Goal: Obtain resource: Obtain resource

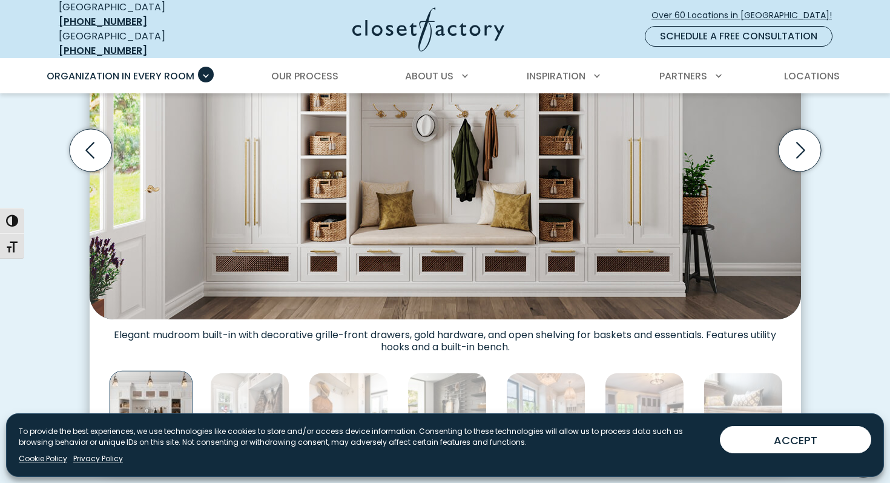
scroll to position [485, 0]
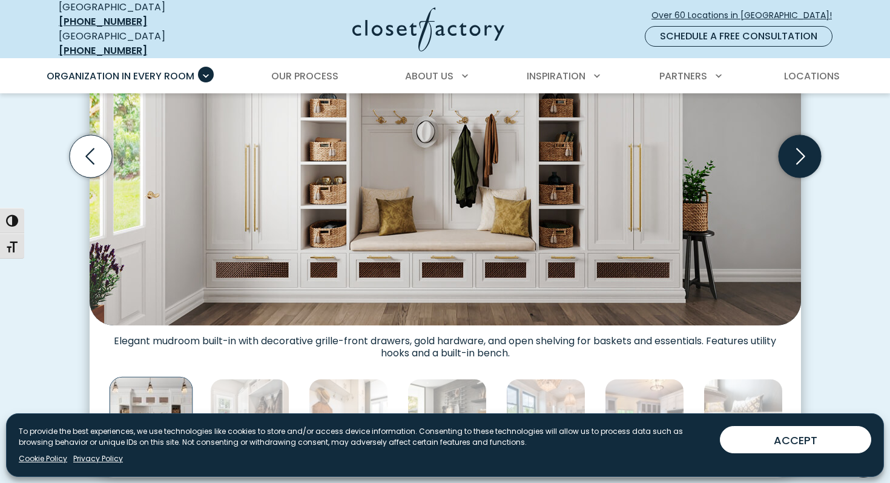
click at [801, 149] on icon "Next slide" at bounding box center [800, 156] width 9 height 16
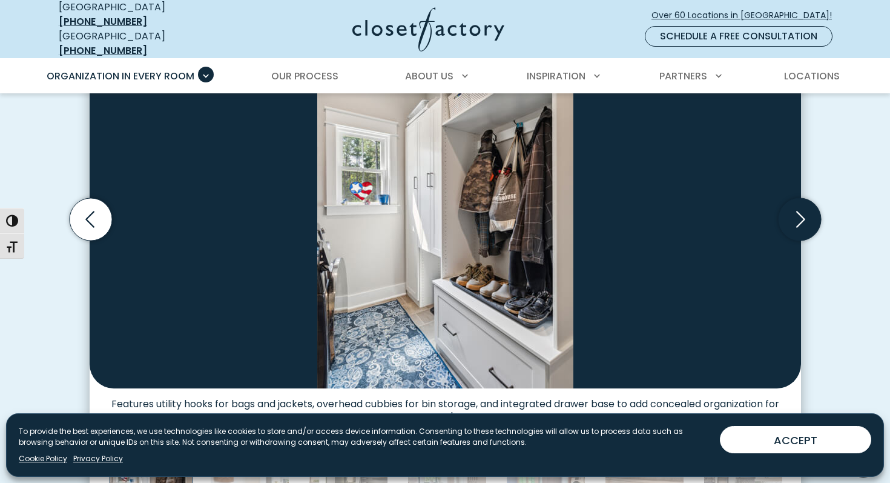
scroll to position [422, 0]
click at [808, 211] on icon "Next slide" at bounding box center [799, 219] width 42 height 42
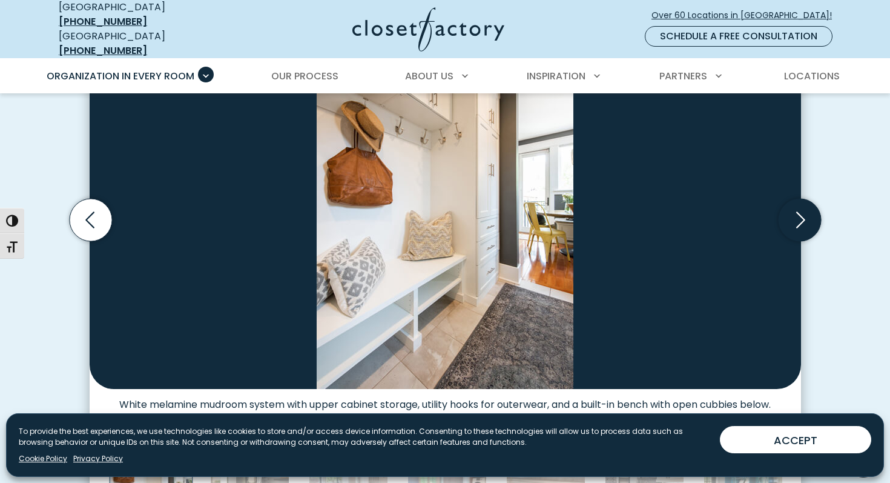
click at [808, 211] on icon "Next slide" at bounding box center [799, 219] width 42 height 42
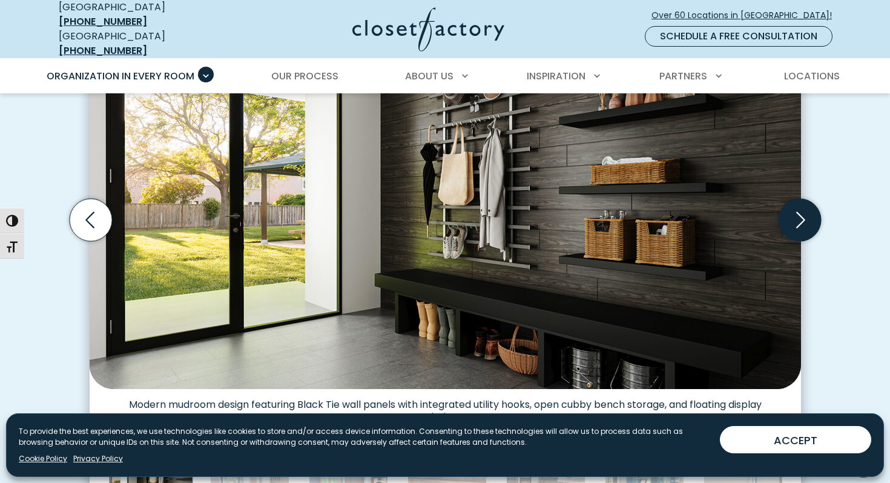
click at [808, 211] on icon "Next slide" at bounding box center [799, 219] width 42 height 42
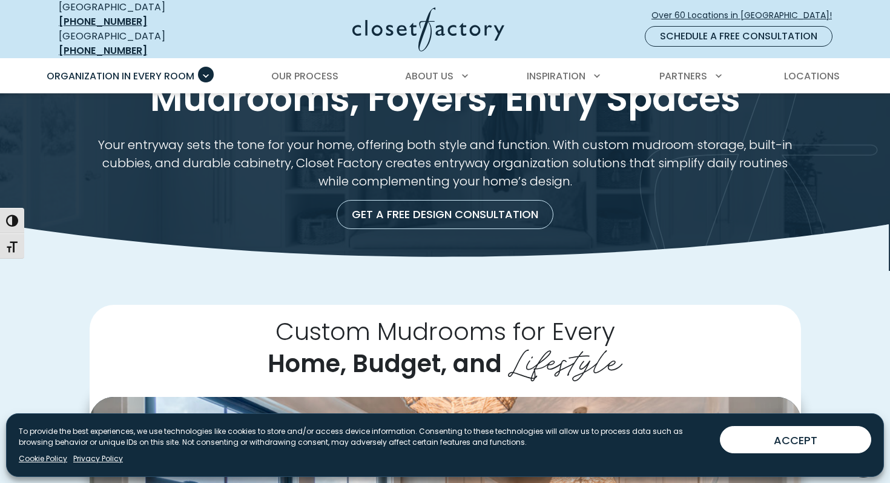
scroll to position [0, 0]
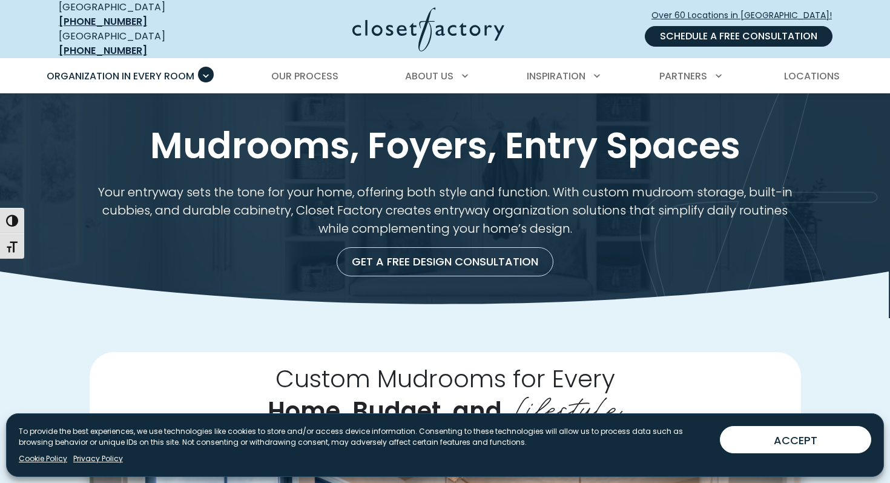
click at [701, 33] on link "Schedule a Free Consultation" at bounding box center [739, 36] width 188 height 21
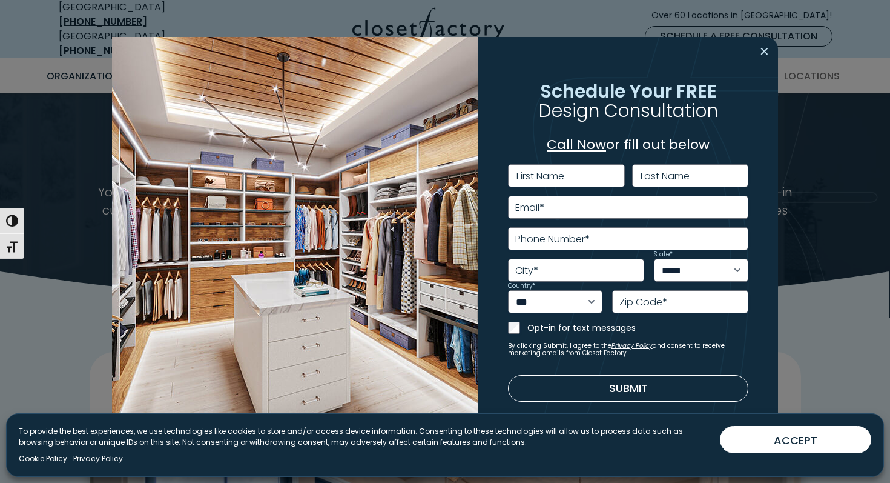
click at [772, 56] on button "Close modal" at bounding box center [765, 51] width 18 height 19
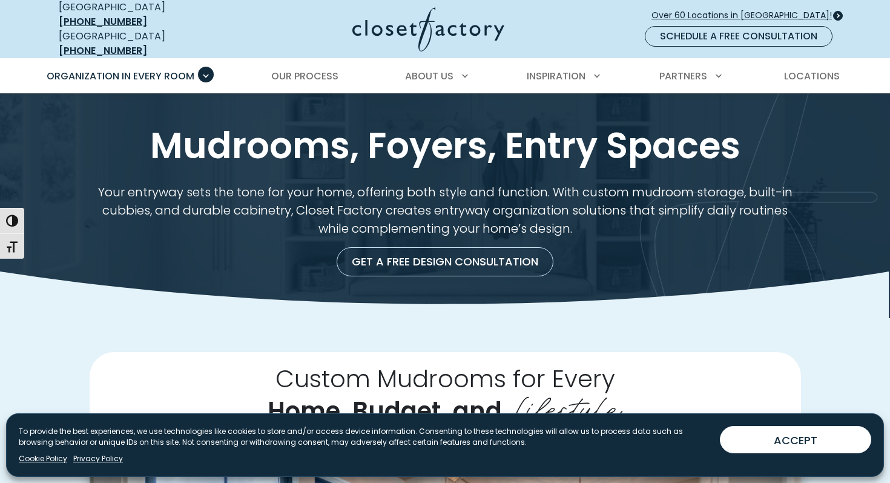
click at [736, 15] on span "Over 60 Locations in [GEOGRAPHIC_DATA]!" at bounding box center [747, 15] width 190 height 13
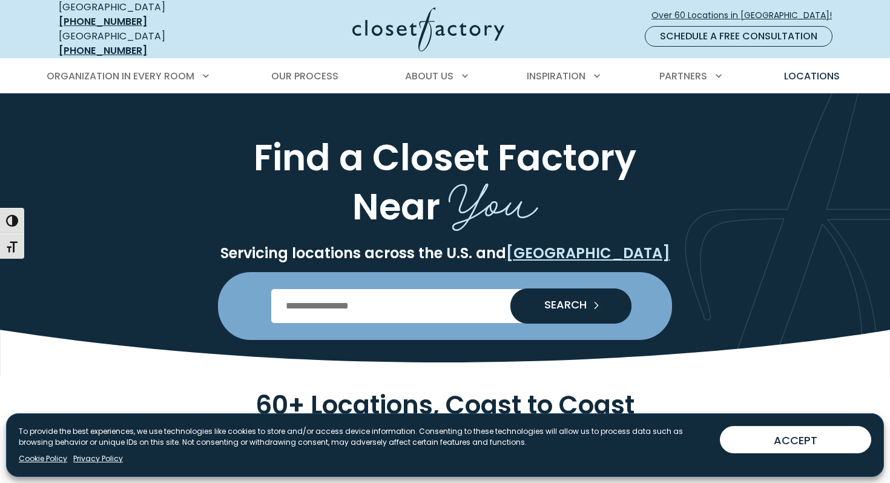
scroll to position [2, 0]
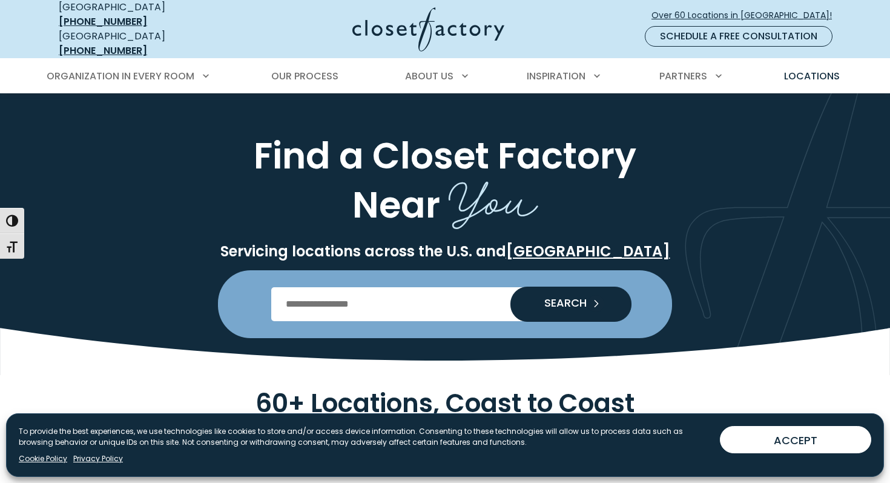
click at [491, 287] on input "Enter Postal Code" at bounding box center [445, 304] width 348 height 34
type input "*****"
click at [511, 286] on button "SEARCH" at bounding box center [571, 303] width 121 height 35
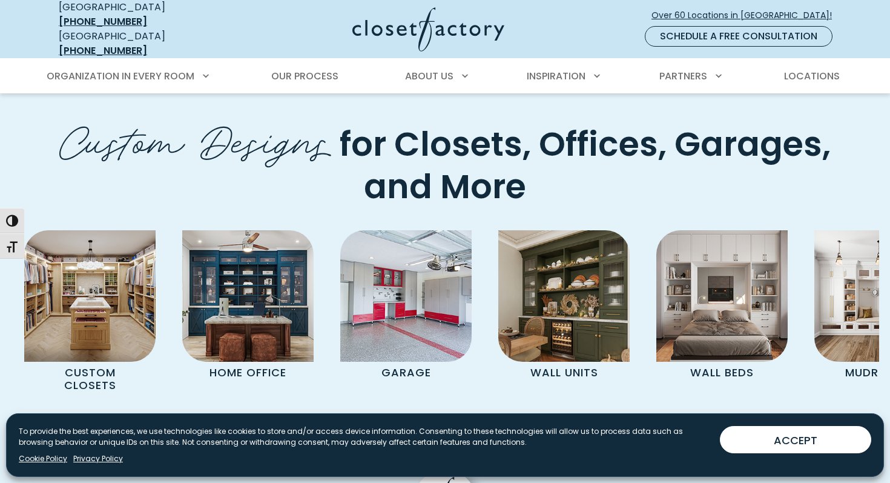
scroll to position [4271, 0]
click at [829, 422] on icon "Next slide" at bounding box center [810, 448] width 52 height 52
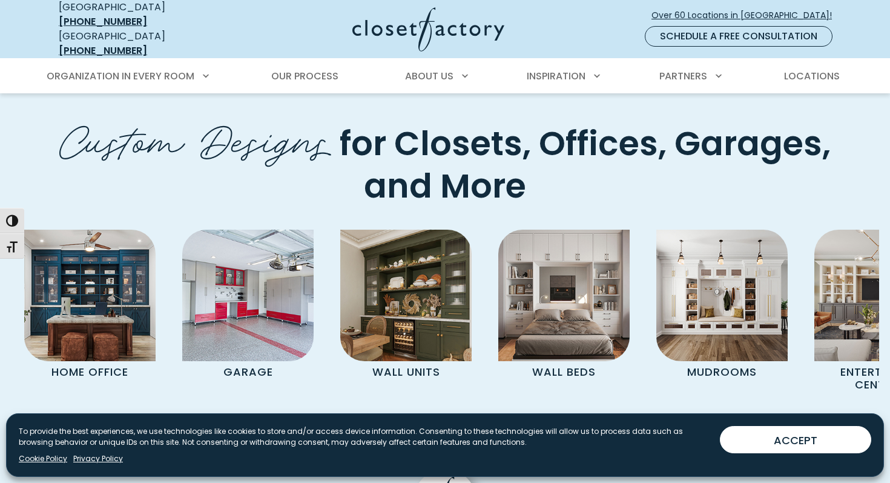
click at [829, 422] on icon "Next slide" at bounding box center [810, 448] width 52 height 52
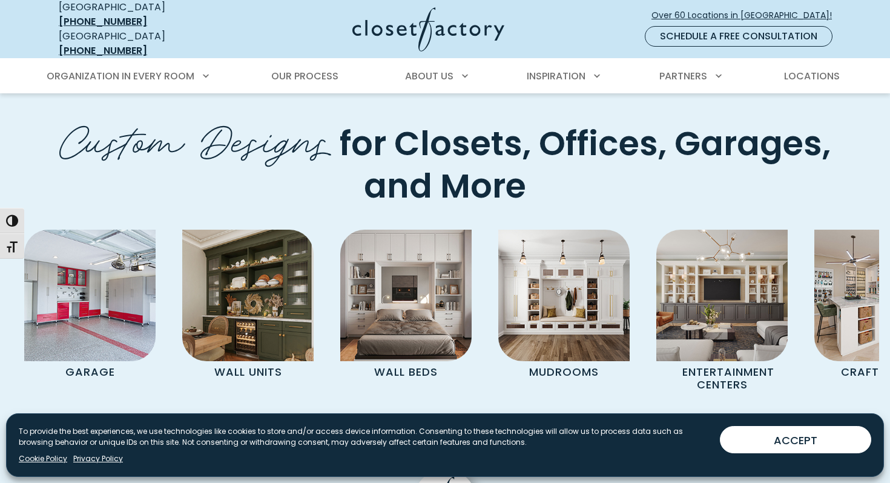
click at [829, 422] on icon "Next slide" at bounding box center [810, 448] width 52 height 52
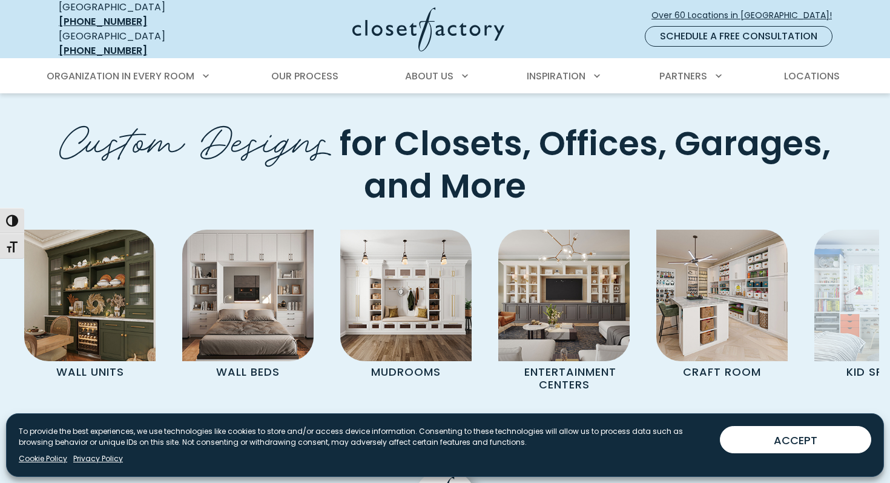
click at [829, 422] on icon "Next slide" at bounding box center [810, 448] width 52 height 52
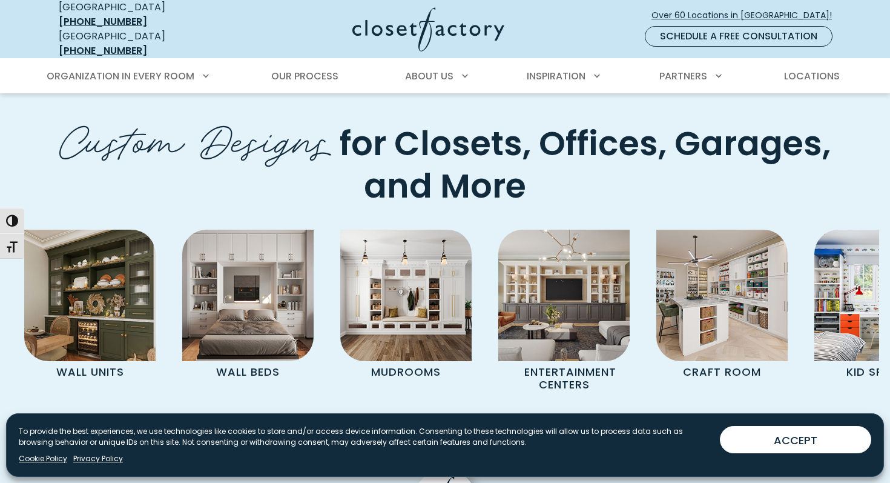
click at [829, 422] on icon "Next slide" at bounding box center [810, 448] width 52 height 52
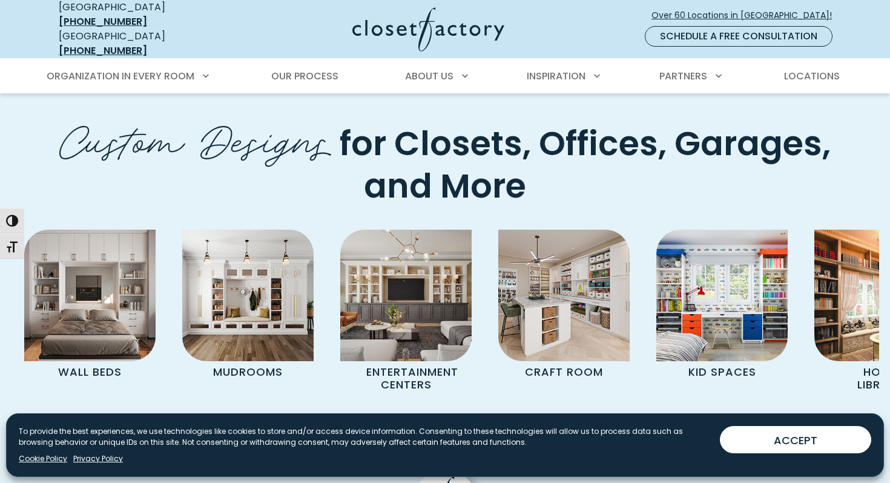
click at [816, 427] on icon "Next slide" at bounding box center [810, 448] width 42 height 42
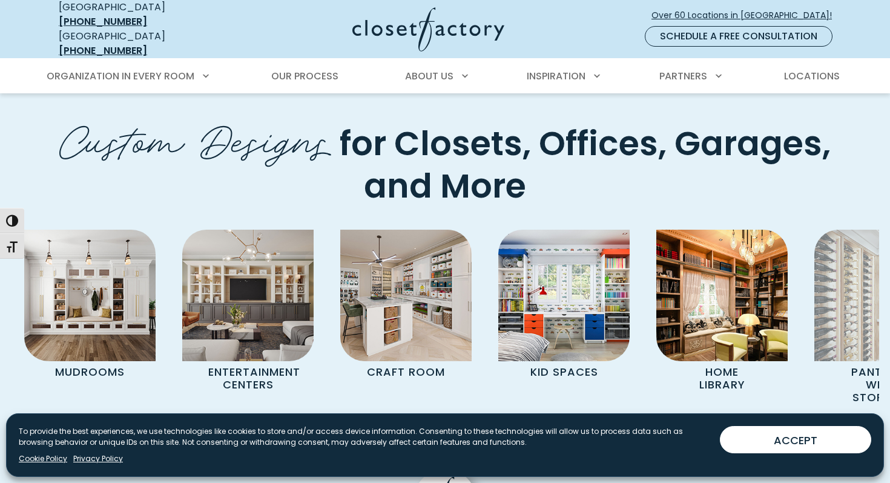
click at [816, 427] on icon "Next slide" at bounding box center [810, 448] width 42 height 42
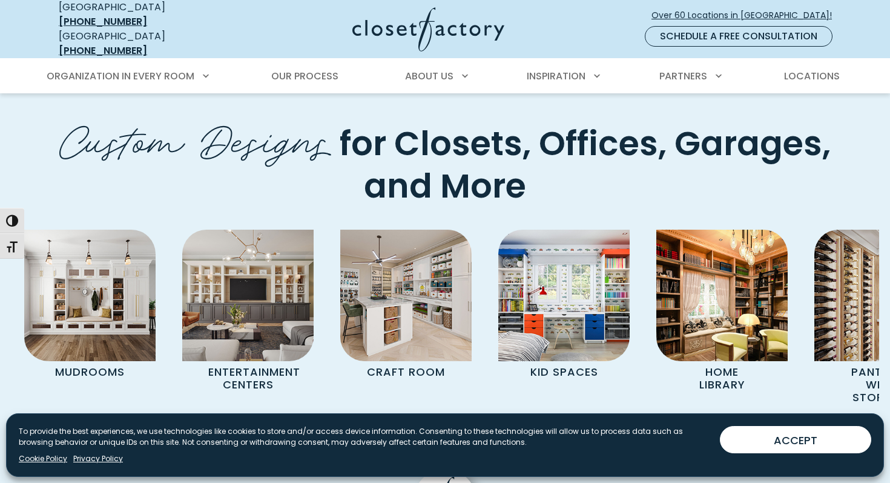
click at [816, 427] on icon "Next slide" at bounding box center [810, 448] width 42 height 42
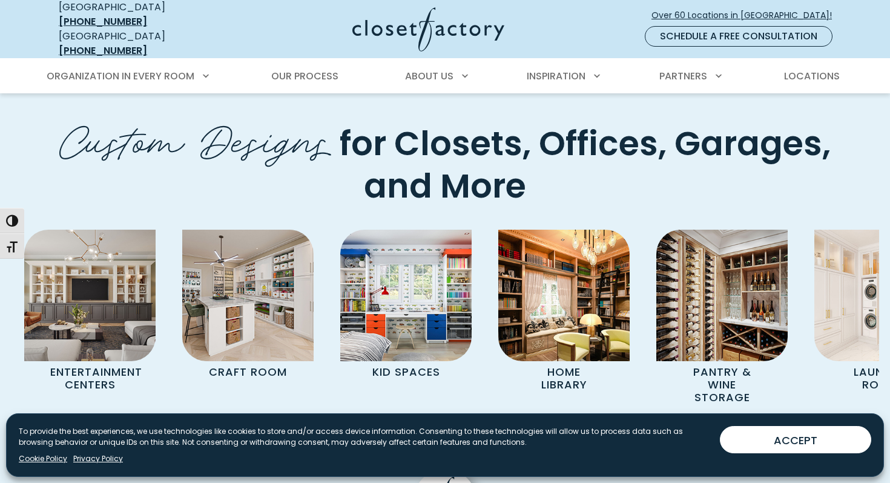
click at [805, 427] on icon "Next slide" at bounding box center [810, 448] width 42 height 42
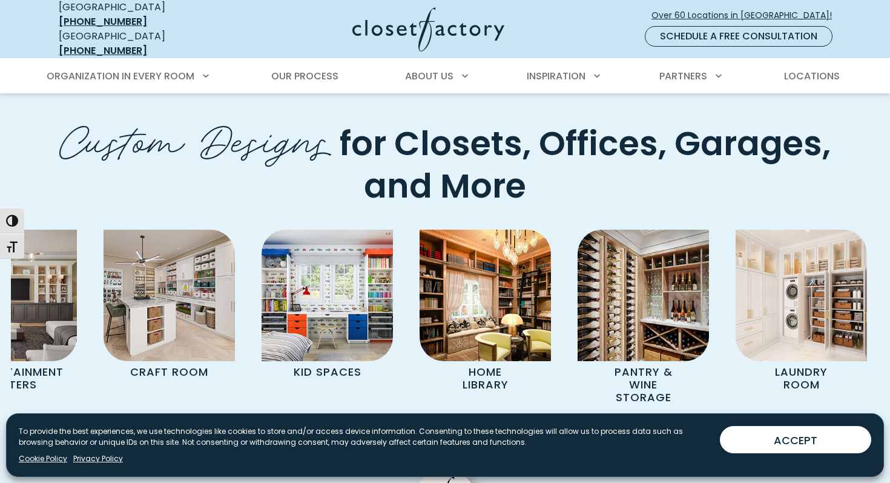
click at [805, 427] on icon "Next slide" at bounding box center [810, 448] width 42 height 42
click at [753, 440] on icon "Previous slide" at bounding box center [751, 448] width 9 height 16
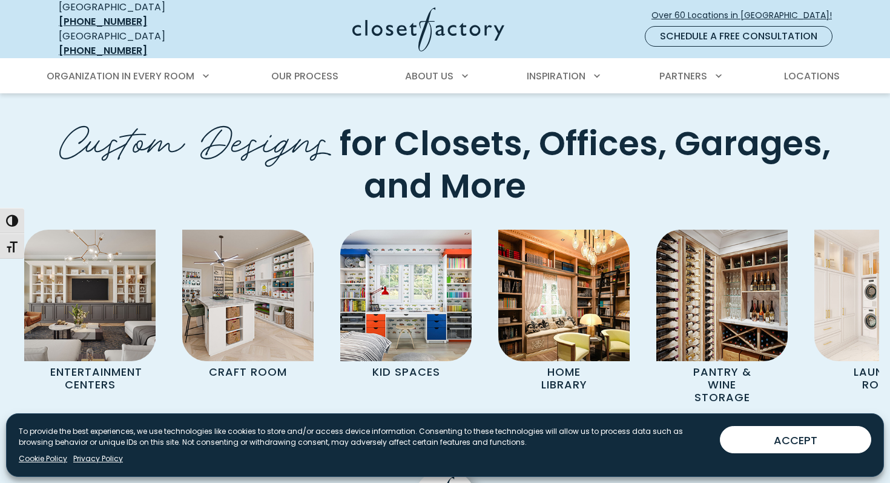
click at [753, 440] on icon "Previous slide" at bounding box center [751, 448] width 9 height 16
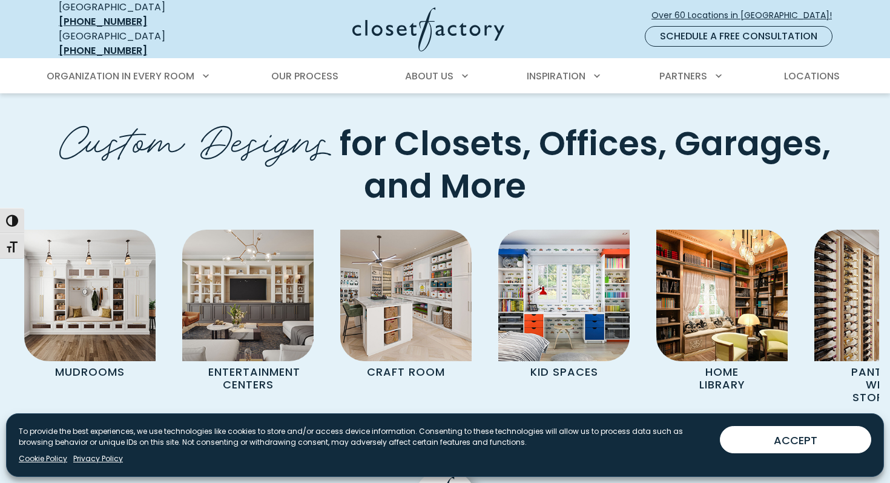
click at [753, 440] on icon "Previous slide" at bounding box center [751, 448] width 9 height 16
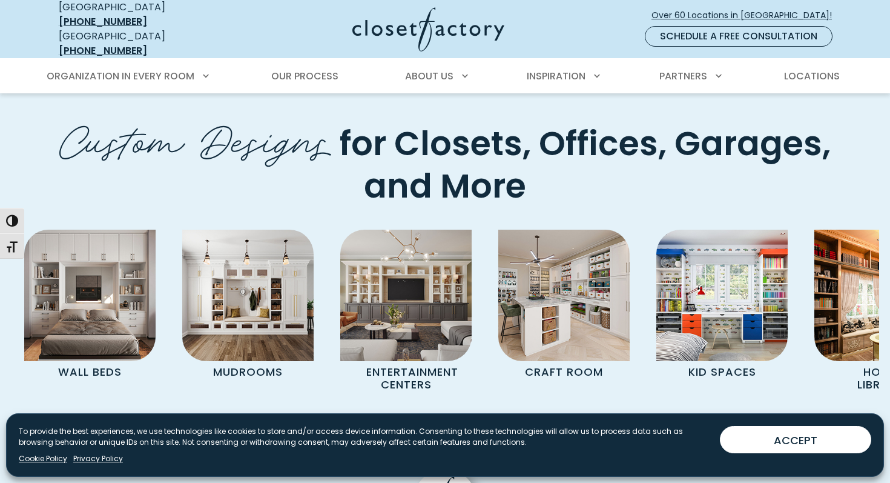
click at [753, 440] on icon "Previous slide" at bounding box center [751, 448] width 9 height 16
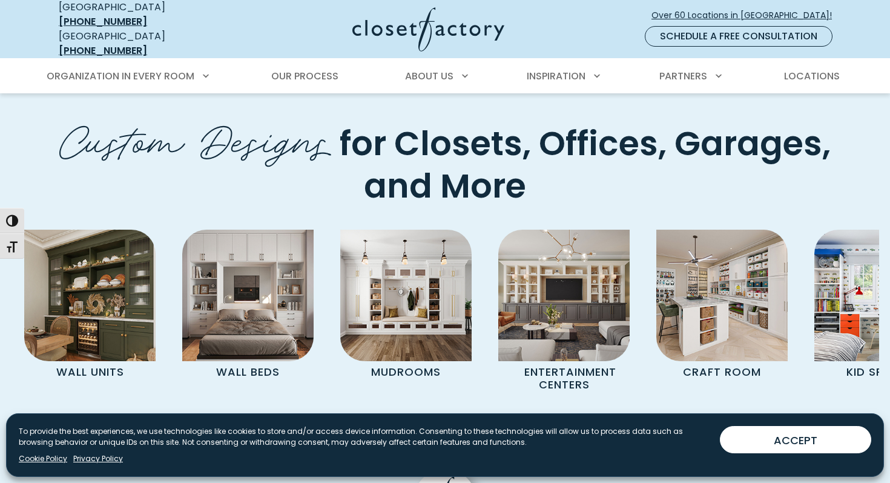
click at [753, 440] on icon "Previous slide" at bounding box center [751, 448] width 9 height 16
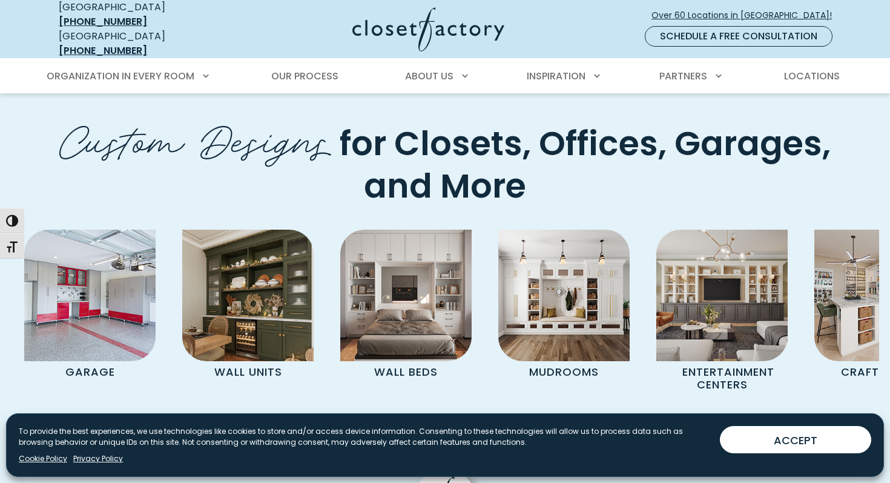
click at [753, 440] on icon "Previous slide" at bounding box center [751, 448] width 9 height 16
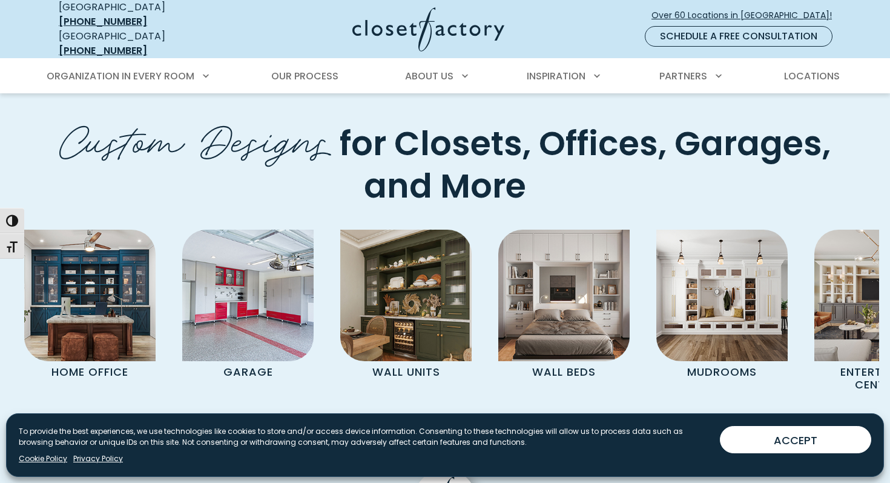
click at [753, 440] on icon "Previous slide" at bounding box center [751, 448] width 9 height 16
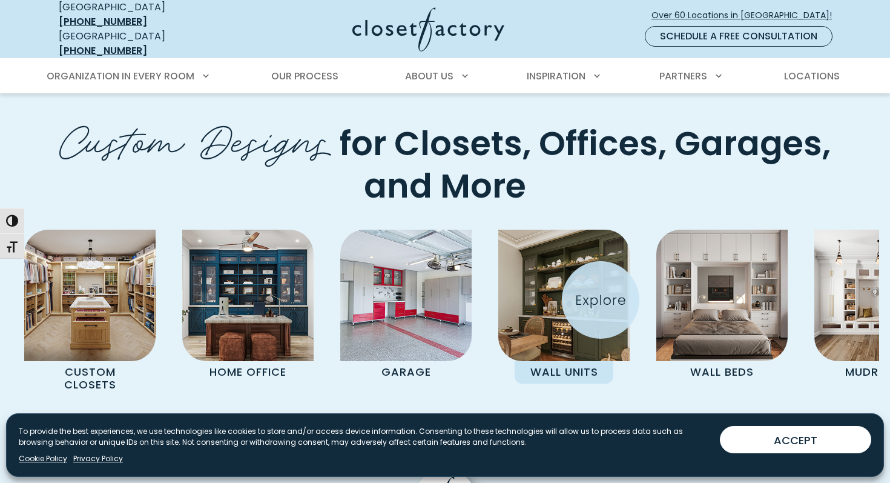
click at [598, 297] on img "Pages Gallery" at bounding box center [563, 295] width 131 height 131
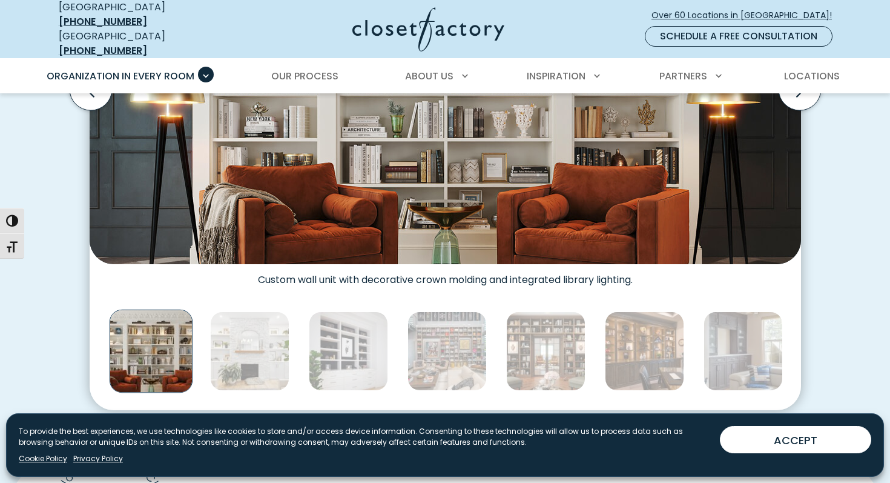
scroll to position [553, 0]
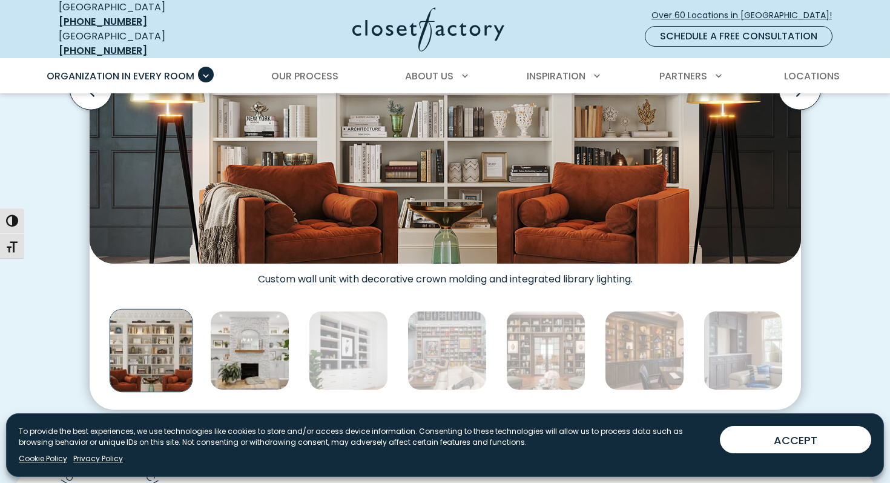
click at [242, 330] on img "Thumbnail Gallery" at bounding box center [249, 350] width 79 height 79
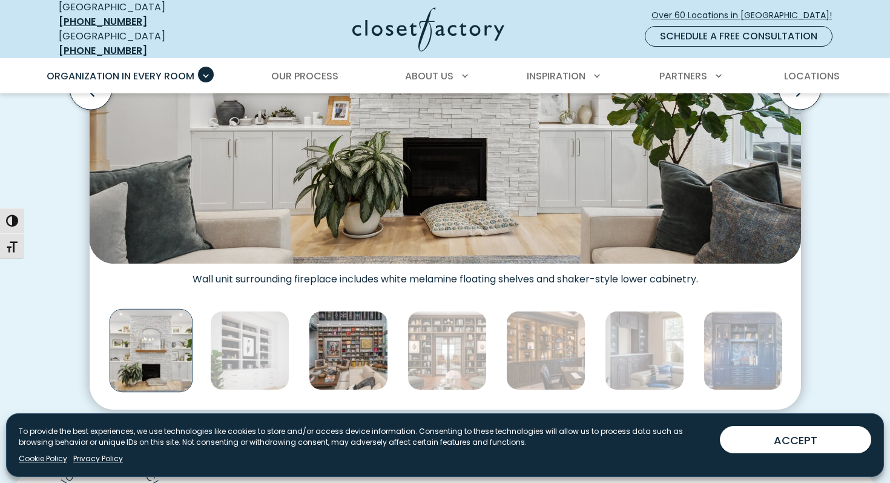
click at [320, 344] on img "Thumbnail Gallery" at bounding box center [348, 350] width 79 height 79
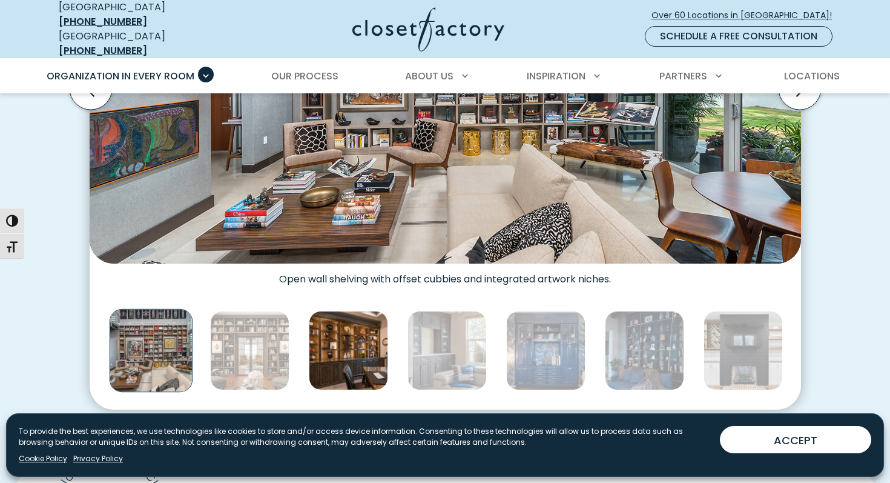
click at [356, 346] on img "Thumbnail Gallery" at bounding box center [348, 350] width 79 height 79
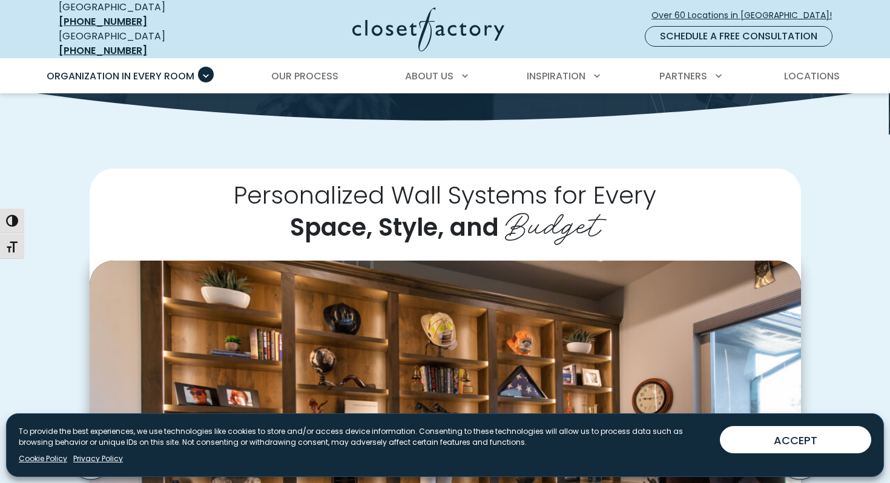
scroll to position [234, 0]
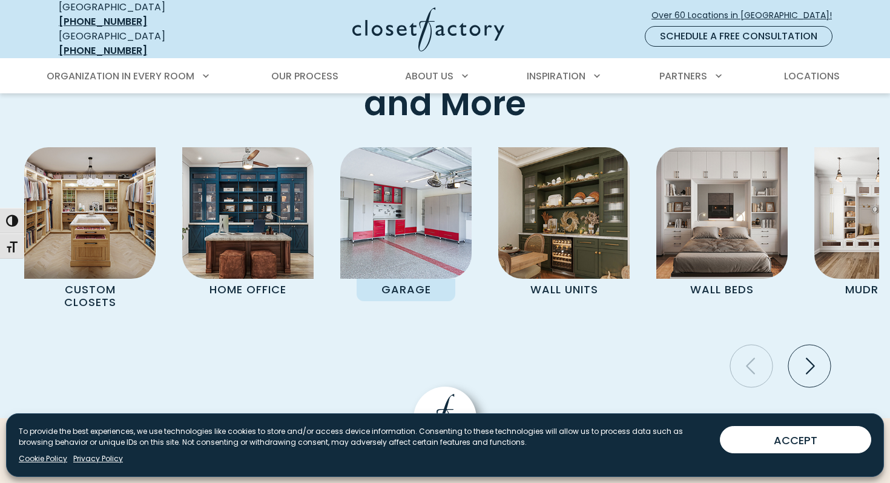
scroll to position [4355, 0]
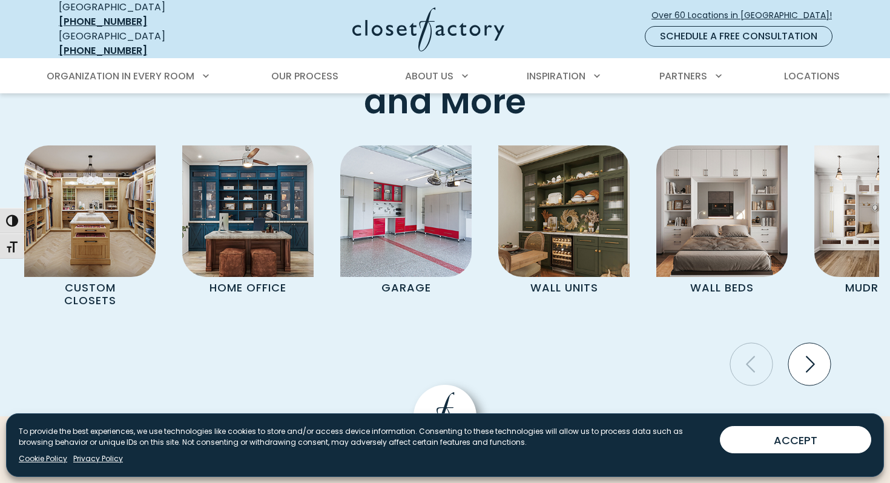
click at [815, 343] on icon "Next slide" at bounding box center [810, 364] width 42 height 42
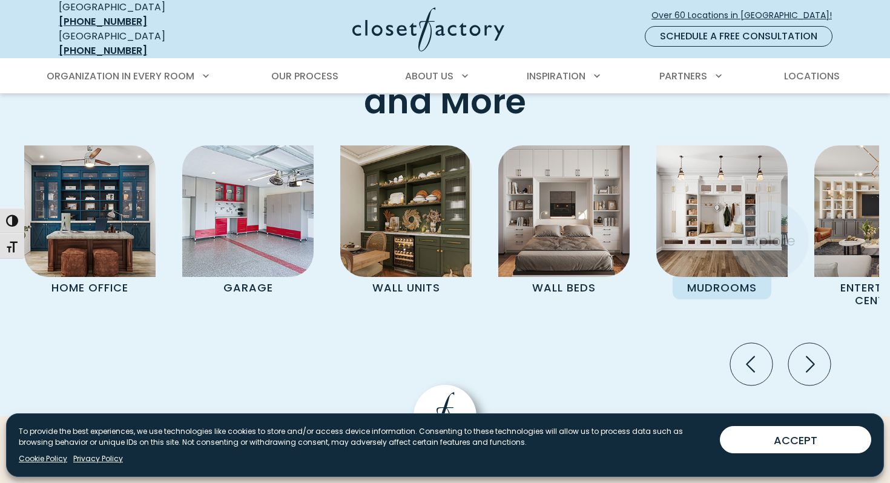
click at [766, 219] on img "Pages Gallery" at bounding box center [722, 210] width 131 height 131
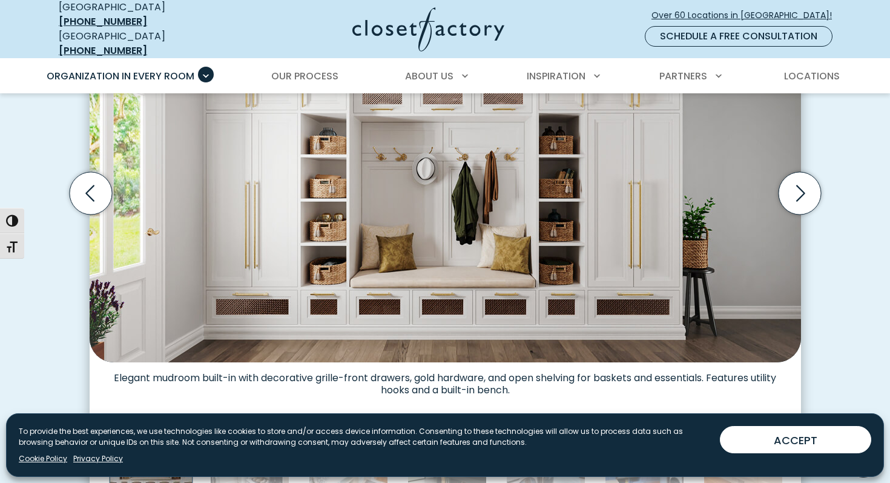
scroll to position [448, 0]
click at [803, 194] on icon "Next slide" at bounding box center [799, 193] width 42 height 42
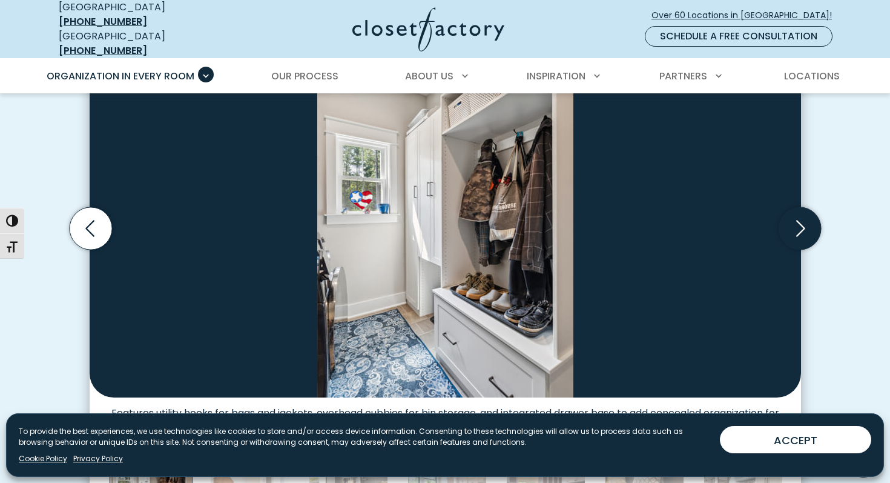
scroll to position [389, 0]
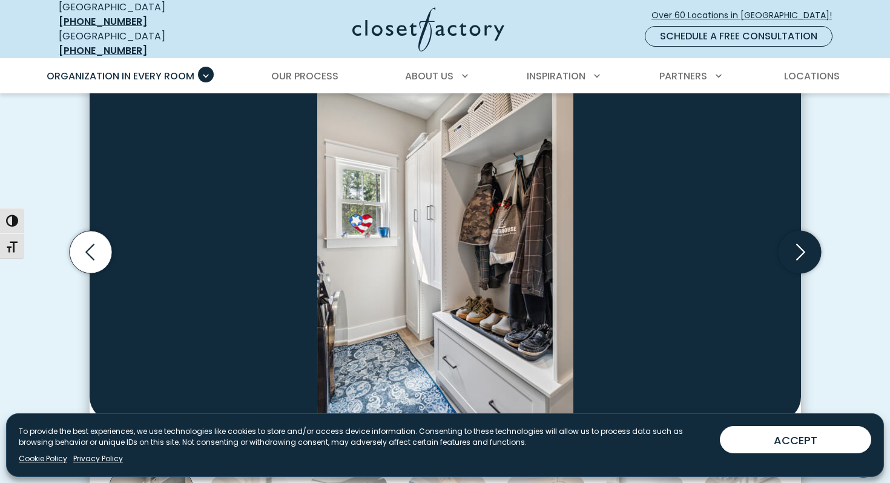
click at [801, 230] on icon "Next slide" at bounding box center [799, 251] width 42 height 42
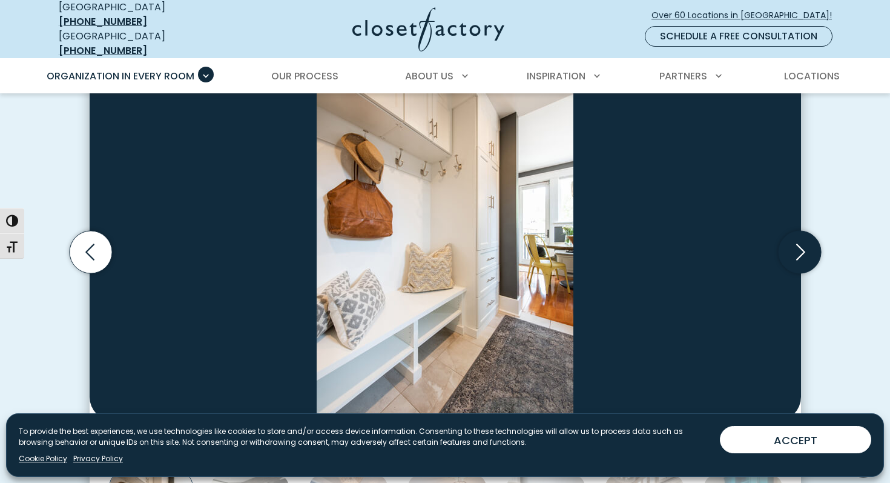
click at [801, 230] on icon "Next slide" at bounding box center [799, 251] width 42 height 42
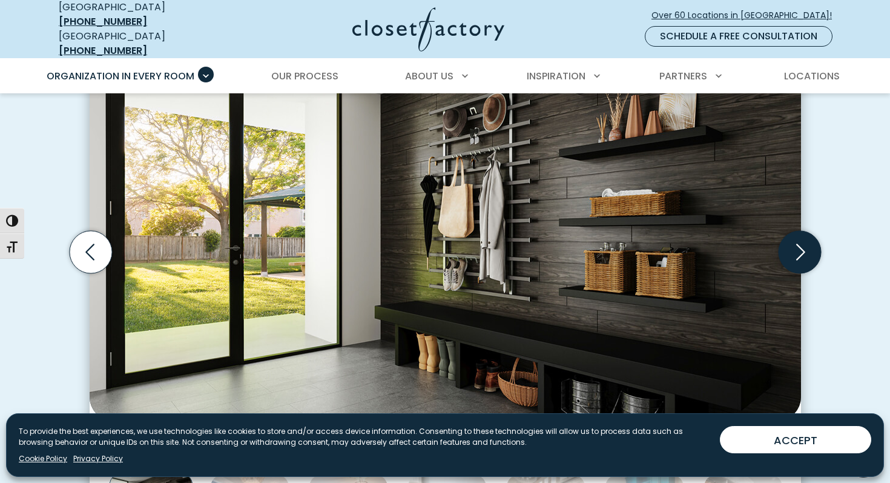
click at [801, 230] on icon "Next slide" at bounding box center [799, 251] width 42 height 42
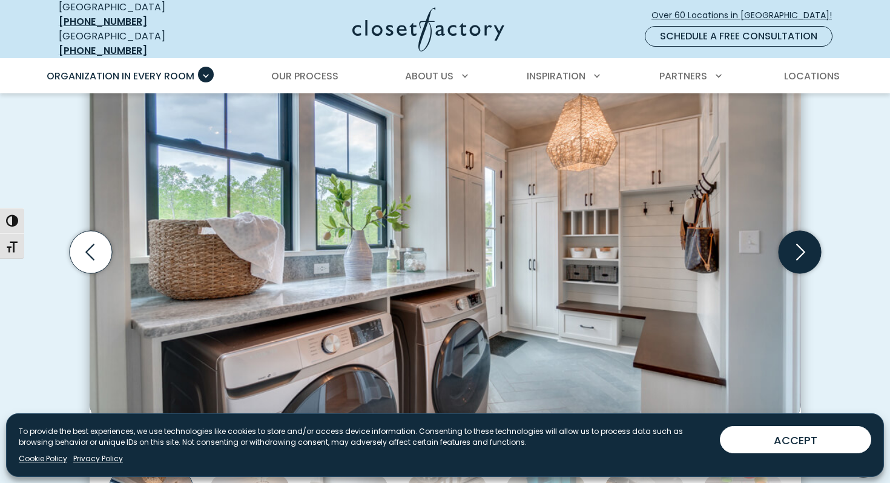
click at [801, 230] on icon "Next slide" at bounding box center [799, 251] width 42 height 42
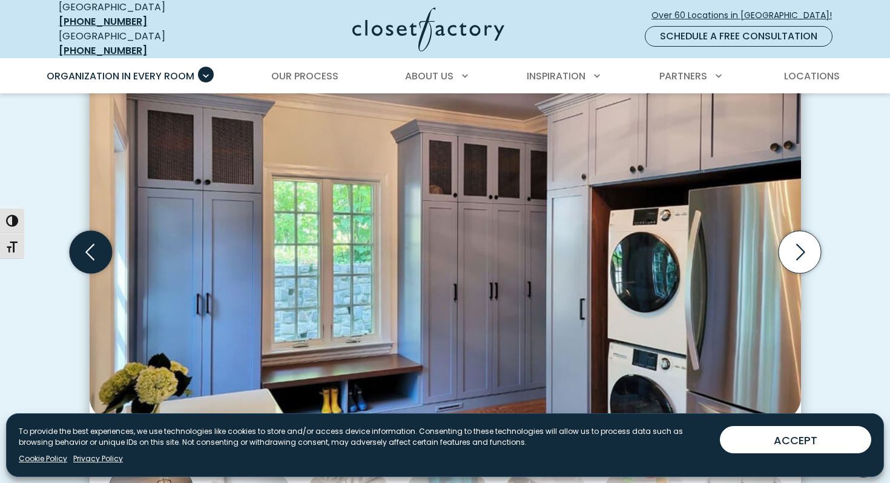
click at [97, 253] on icon "Previous slide" at bounding box center [90, 251] width 42 height 42
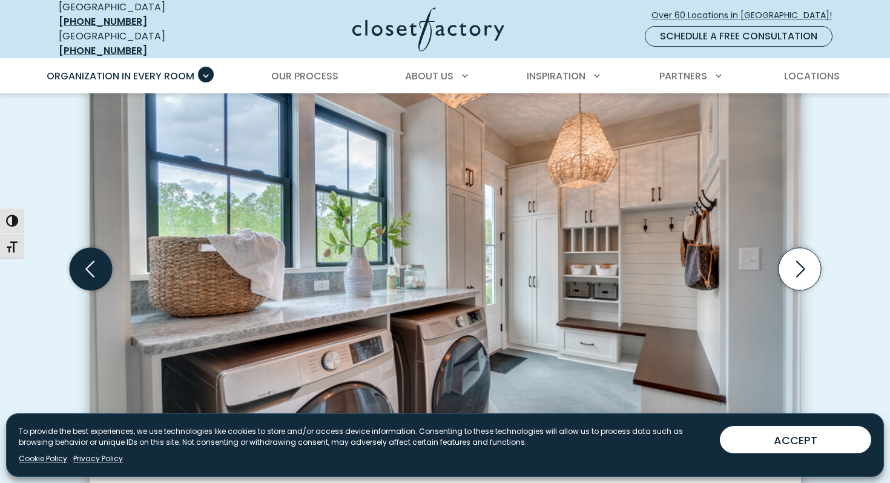
scroll to position [374, 0]
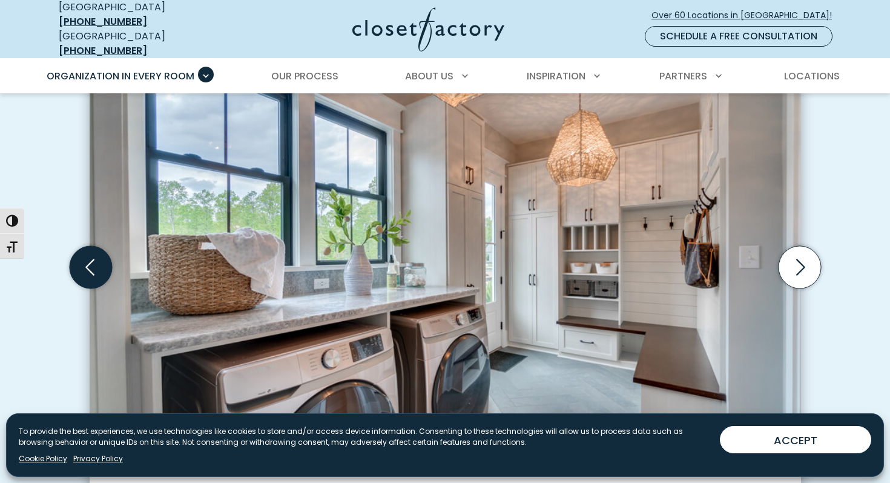
click at [92, 265] on icon "Previous slide" at bounding box center [89, 267] width 9 height 16
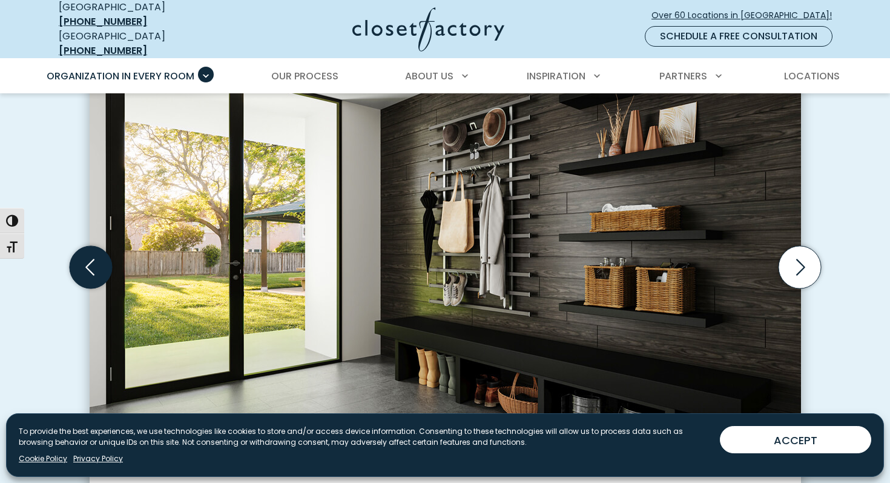
click at [92, 265] on icon "Previous slide" at bounding box center [89, 267] width 9 height 16
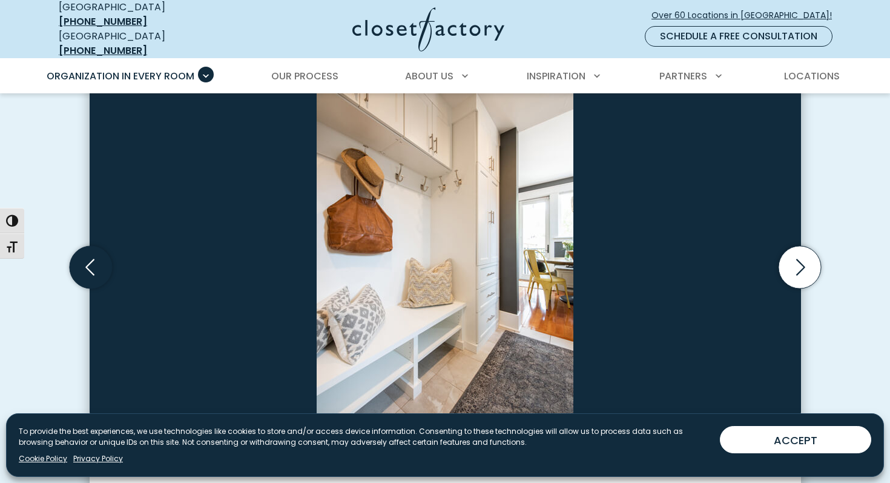
click at [92, 264] on icon "Previous slide" at bounding box center [89, 267] width 9 height 16
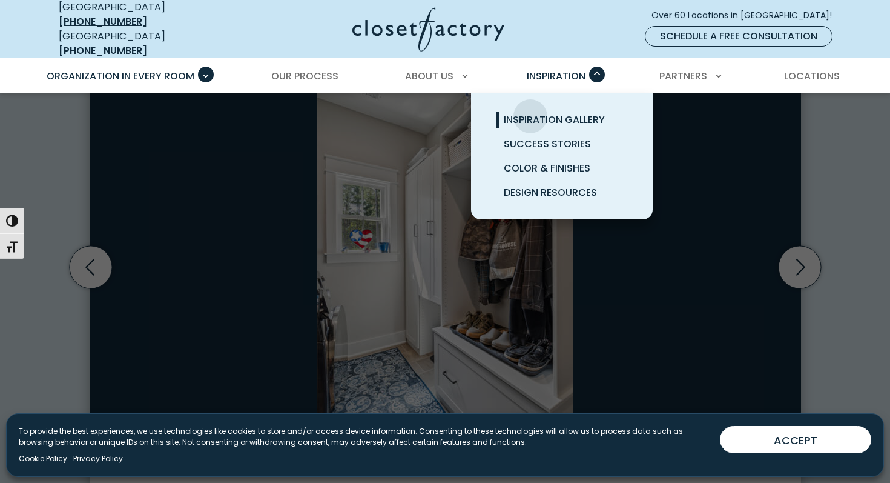
click at [531, 113] on span "Inspiration Gallery" at bounding box center [554, 120] width 101 height 14
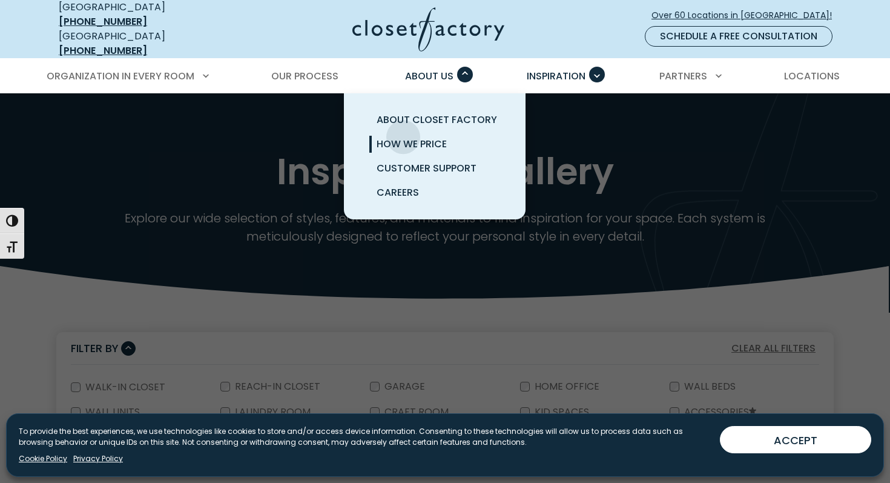
click at [403, 137] on span "How We Price" at bounding box center [412, 144] width 70 height 14
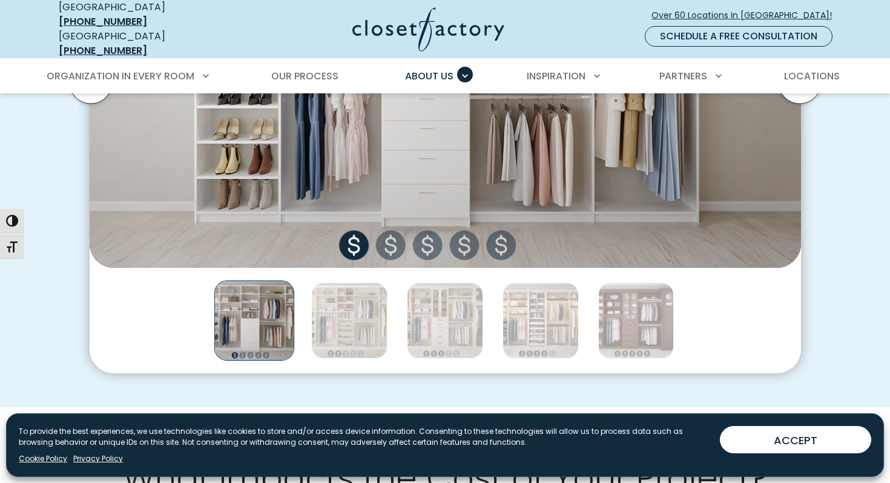
scroll to position [589, 0]
click at [394, 237] on img "Thumbnail Gallery" at bounding box center [446, 81] width 712 height 371
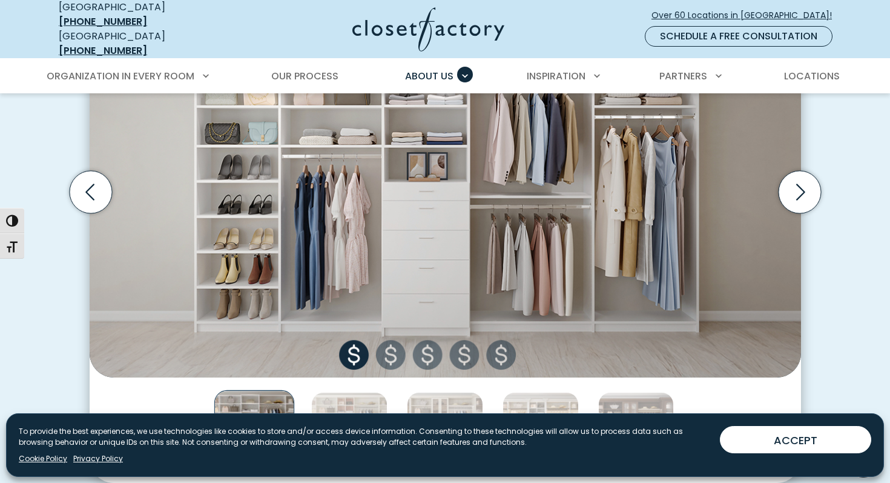
scroll to position [482, 0]
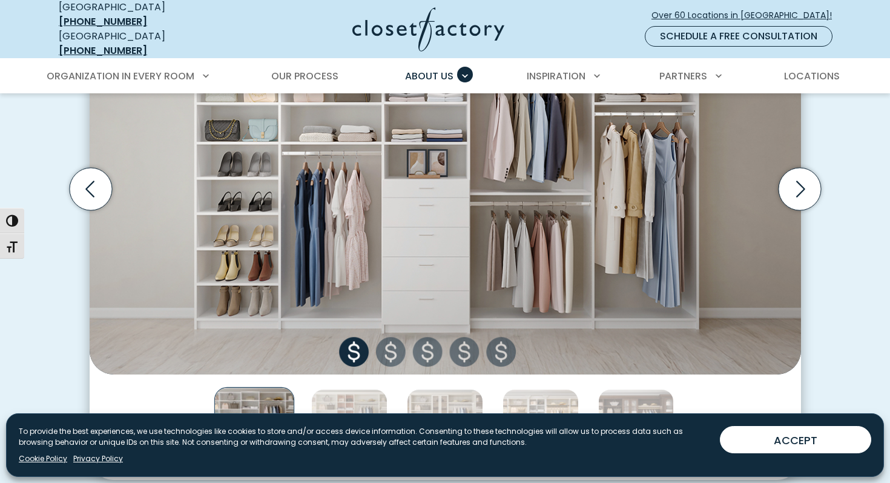
click at [397, 347] on img "Thumbnail Gallery" at bounding box center [446, 189] width 712 height 371
click at [440, 352] on img "Thumbnail Gallery" at bounding box center [446, 189] width 712 height 371
click at [798, 193] on icon "Next slide" at bounding box center [799, 189] width 42 height 42
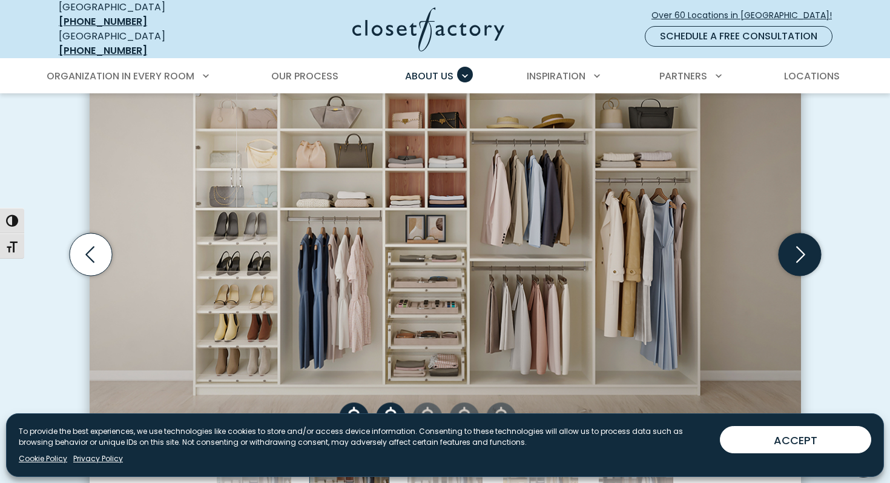
scroll to position [420, 0]
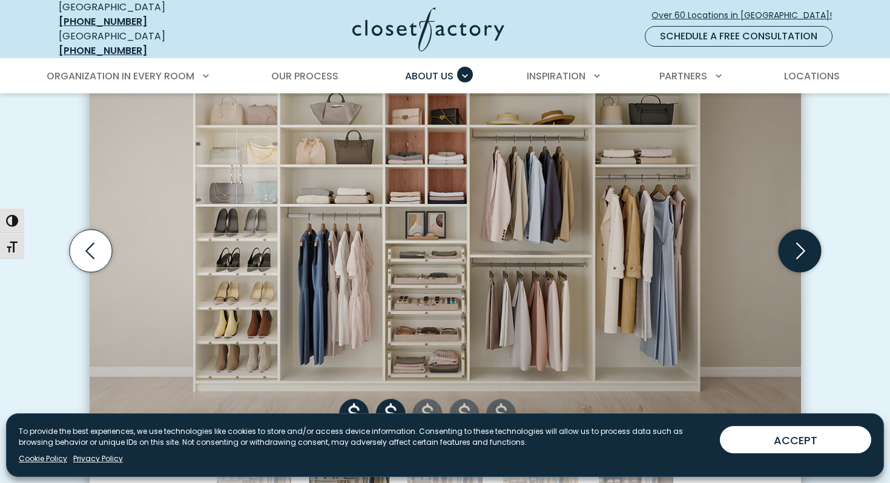
click at [807, 248] on icon "Next slide" at bounding box center [799, 251] width 42 height 42
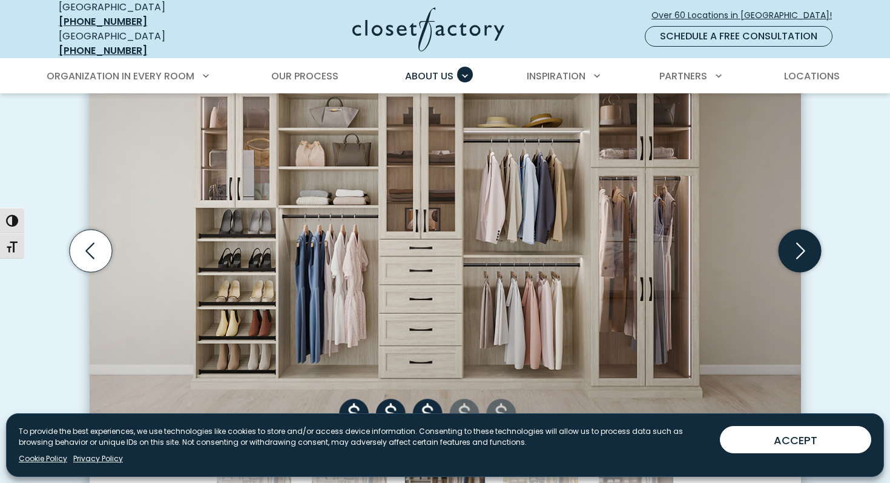
click at [807, 248] on icon "Next slide" at bounding box center [799, 251] width 42 height 42
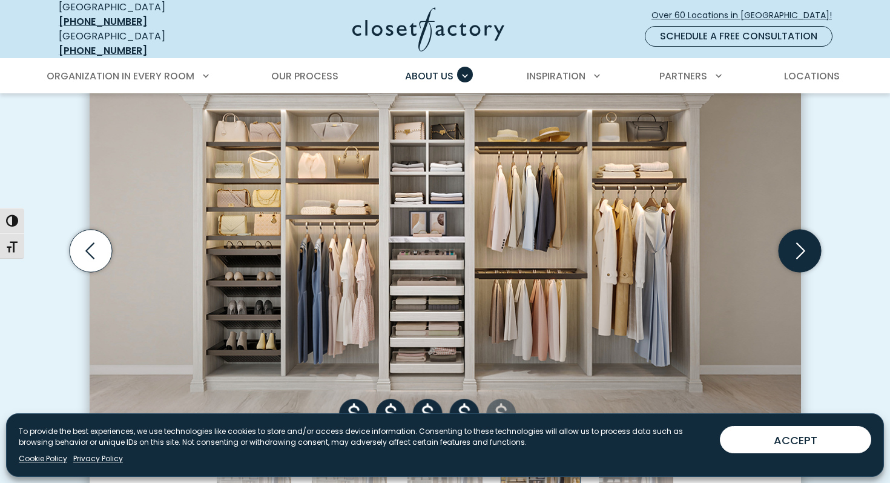
click at [807, 248] on icon "Next slide" at bounding box center [799, 251] width 42 height 42
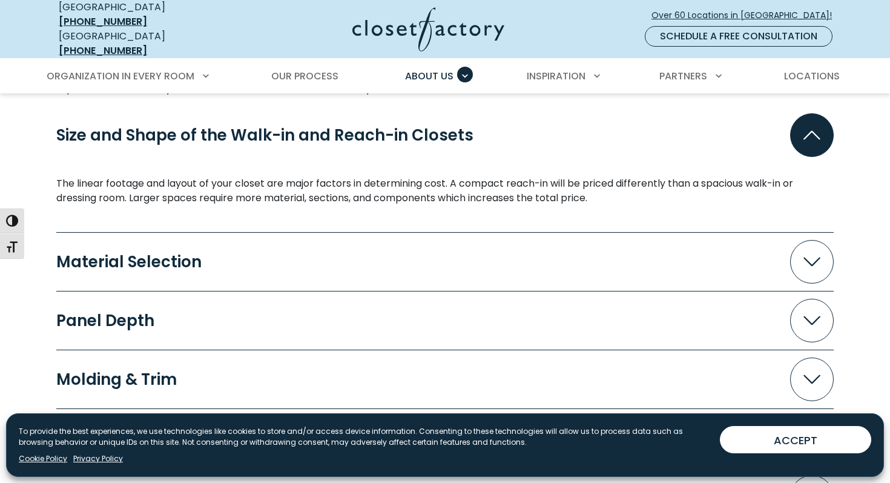
scroll to position [1115, 0]
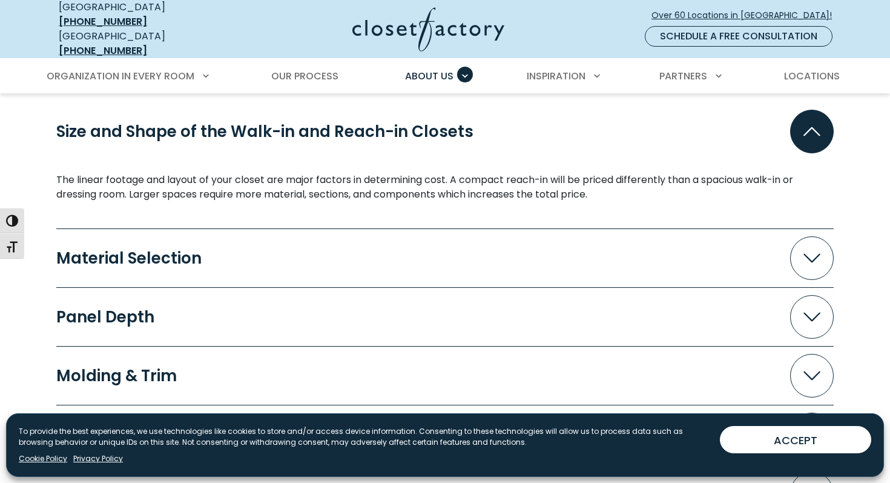
click at [629, 295] on button "Panel Depth" at bounding box center [445, 317] width 778 height 44
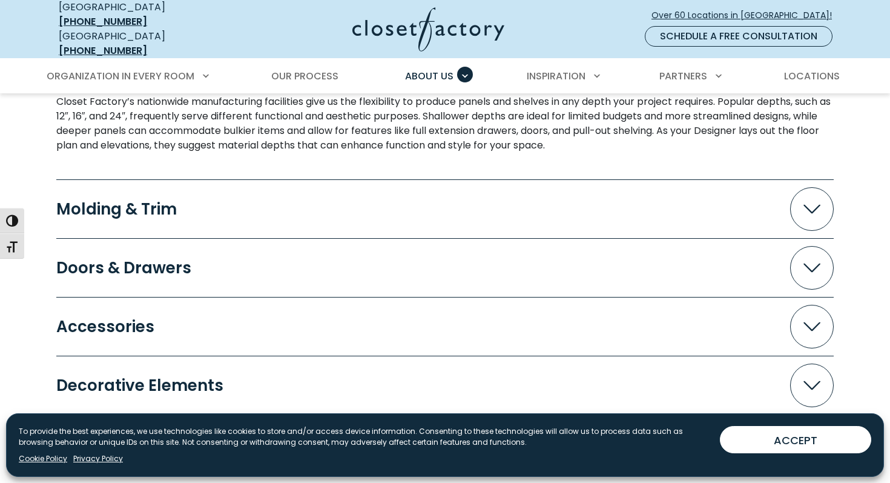
scroll to position [1470, 0]
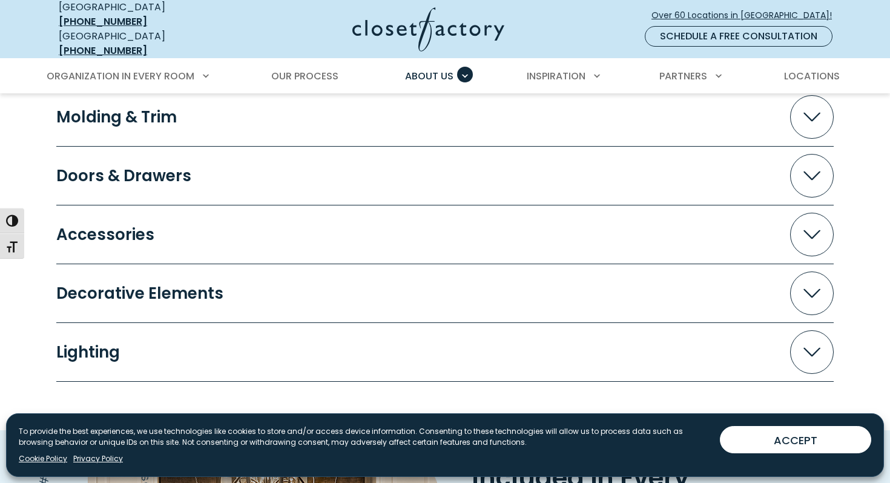
click at [629, 286] on button "Decorative Elements" at bounding box center [445, 293] width 778 height 44
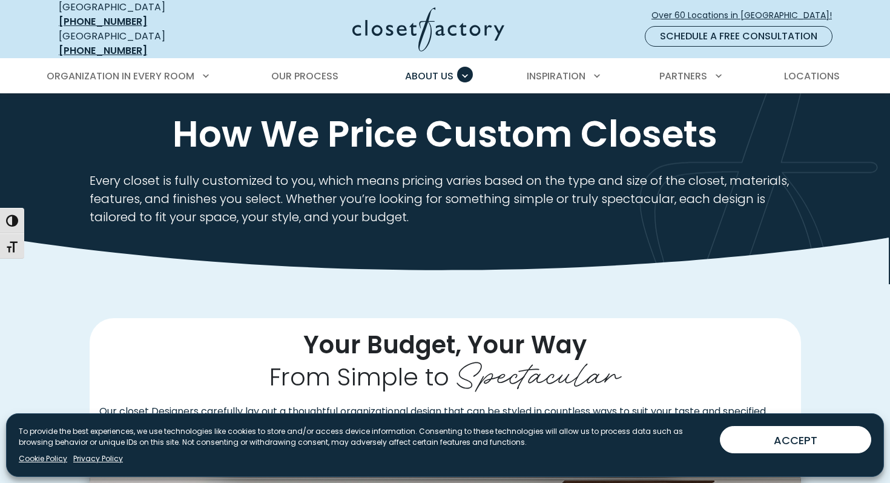
scroll to position [0, 0]
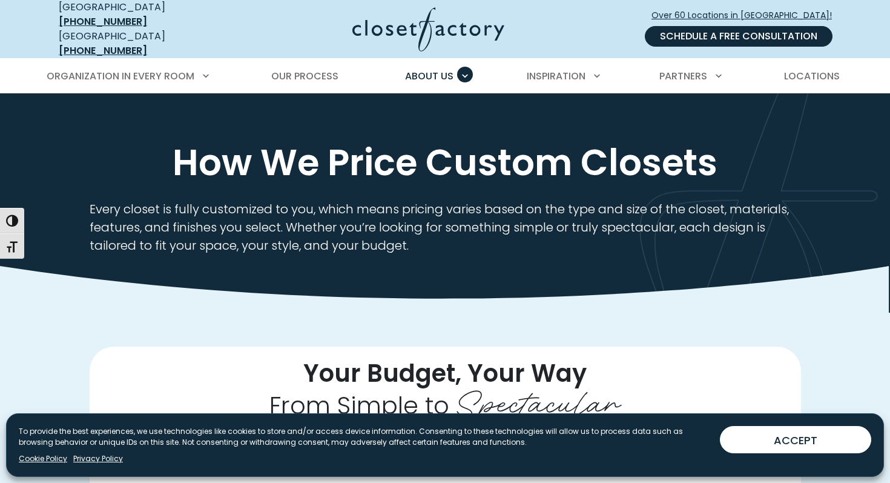
click at [724, 36] on link "Schedule a Free Consultation" at bounding box center [739, 36] width 188 height 21
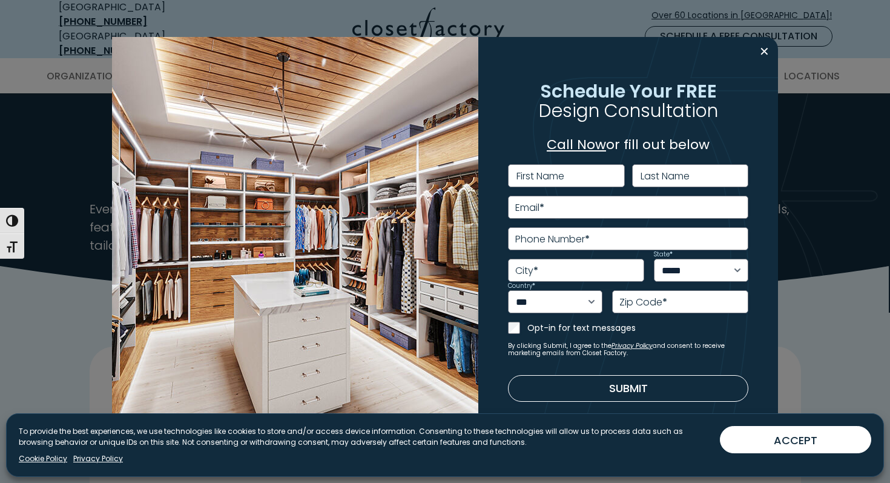
click at [774, 54] on div "**********" at bounding box center [628, 241] width 300 height 409
click at [772, 54] on button "Close modal" at bounding box center [765, 51] width 18 height 19
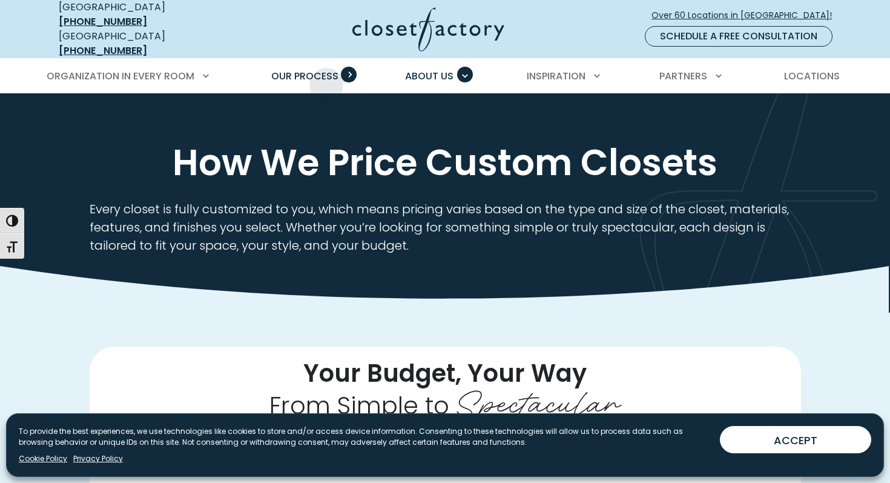
click at [326, 76] on link "Our Process" at bounding box center [304, 76] width 91 height 34
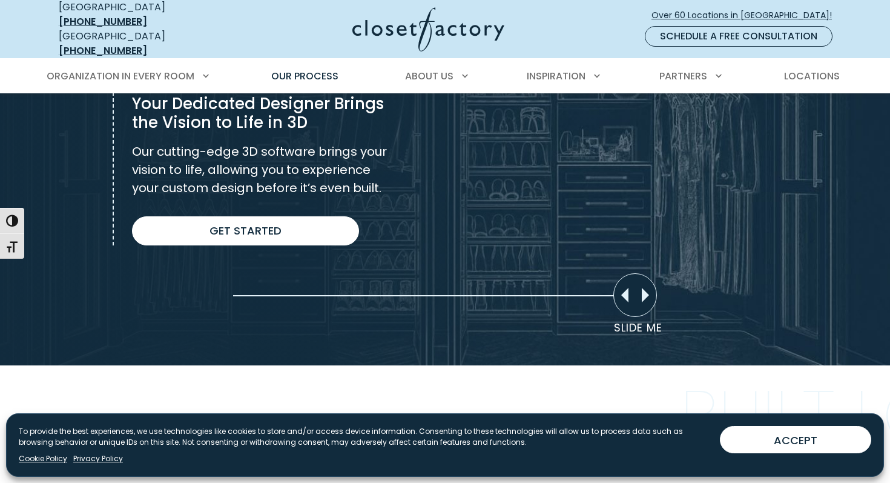
scroll to position [932, 0]
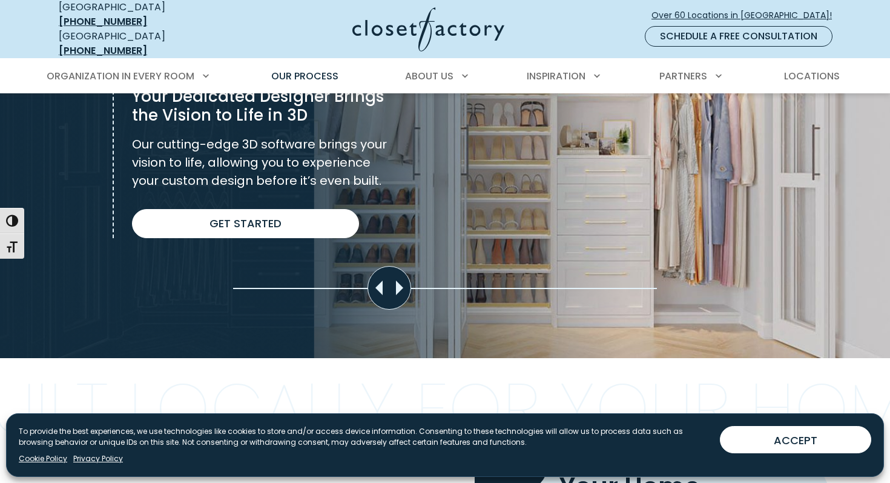
drag, startPoint x: 646, startPoint y: 283, endPoint x: 360, endPoint y: 316, distance: 287.7
click at [360, 316] on section "Custom Design Creation 2 Custom Design Creation Your Dedicated Designer Brings …" at bounding box center [445, 122] width 890 height 472
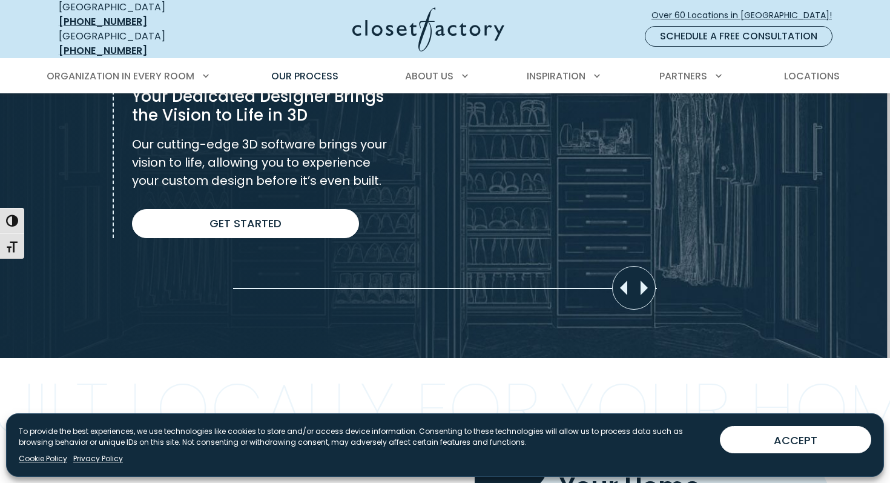
drag, startPoint x: 370, startPoint y: 286, endPoint x: 733, endPoint y: 280, distance: 363.4
click at [733, 280] on div "Slider moved to 0%" at bounding box center [445, 122] width 890 height 472
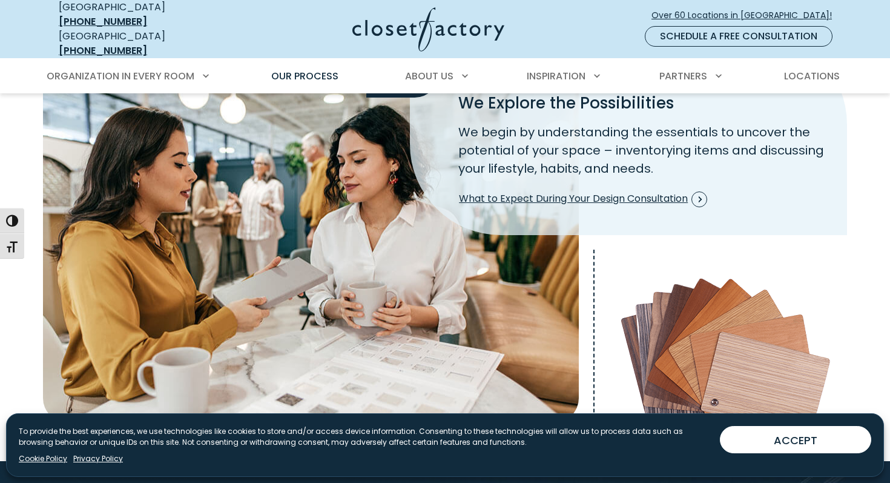
scroll to position [362, 0]
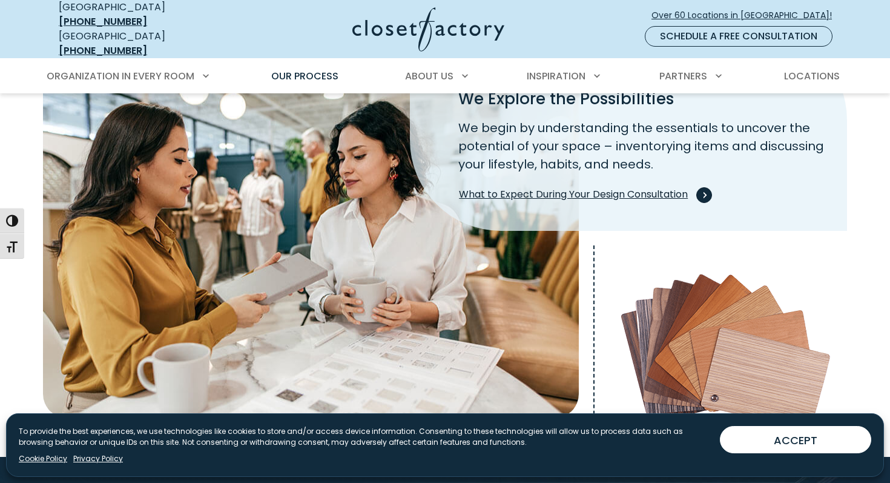
click at [540, 187] on span "What to Expect During Your Design Consultation" at bounding box center [583, 195] width 248 height 16
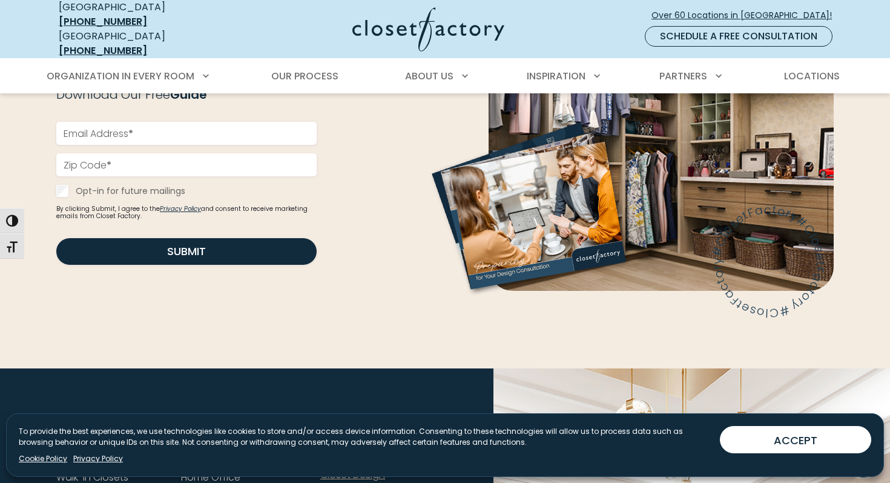
scroll to position [1502, 0]
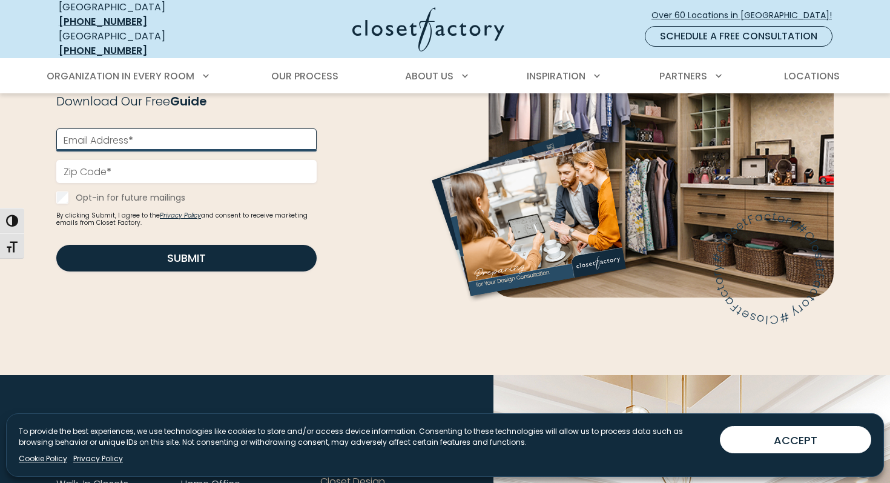
click at [148, 131] on input "Email Address *" at bounding box center [186, 139] width 260 height 23
type input "**********"
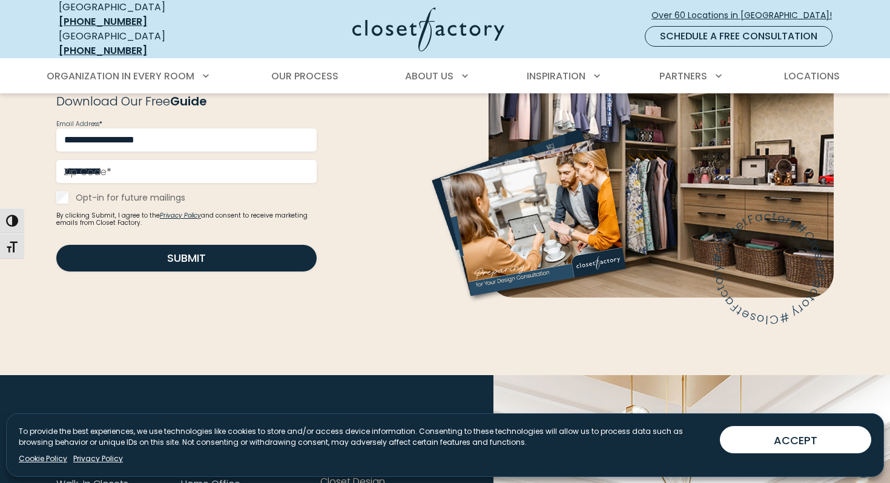
type input "*****"
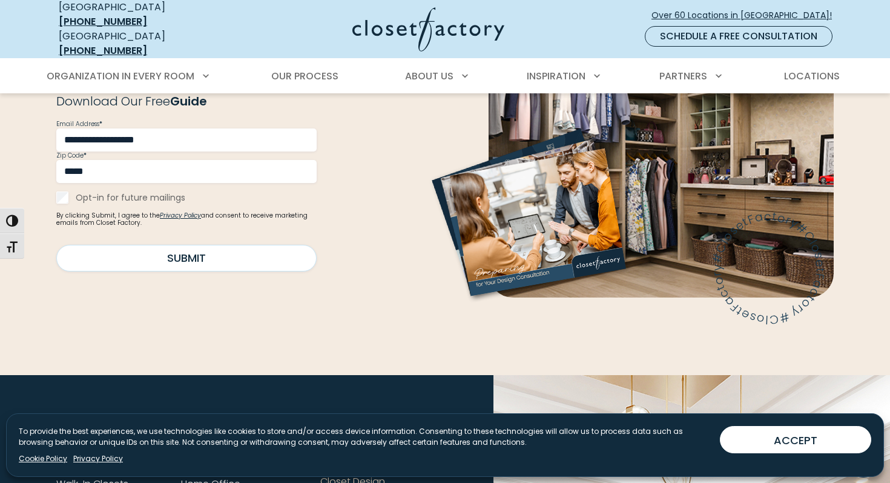
click at [156, 254] on button "Submit" at bounding box center [186, 258] width 260 height 27
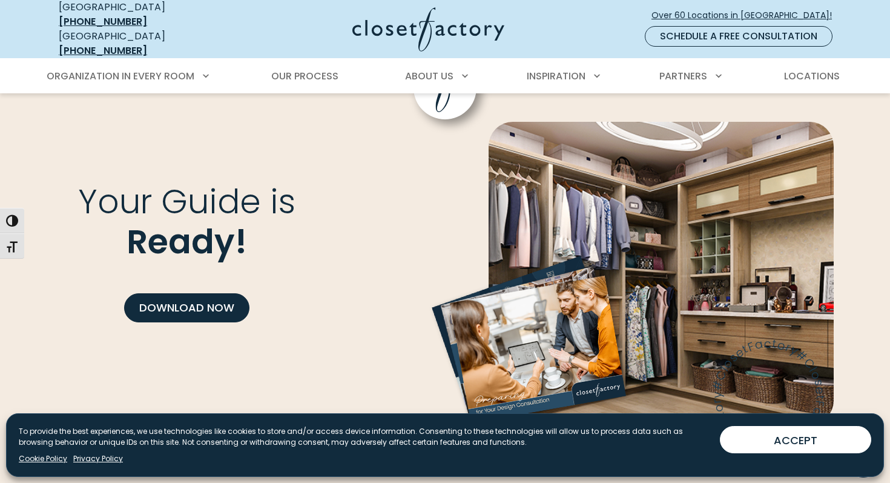
scroll to position [1363, 0]
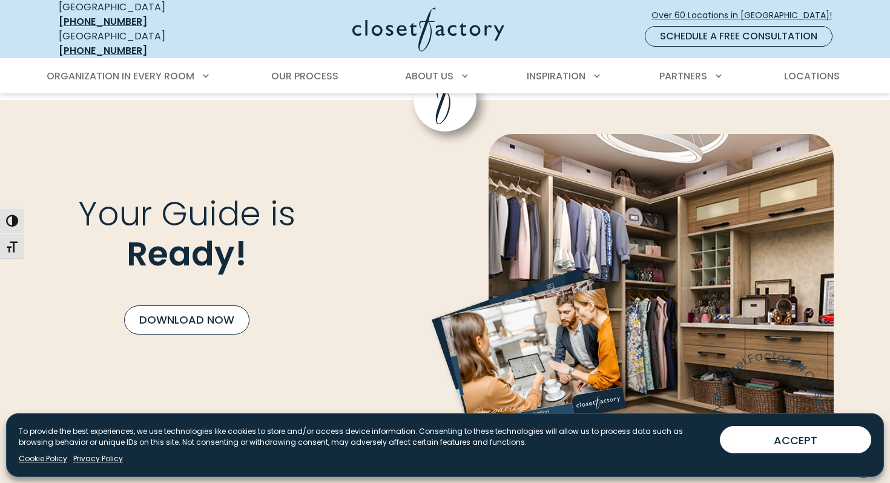
click at [193, 305] on link "Download Now" at bounding box center [186, 319] width 125 height 29
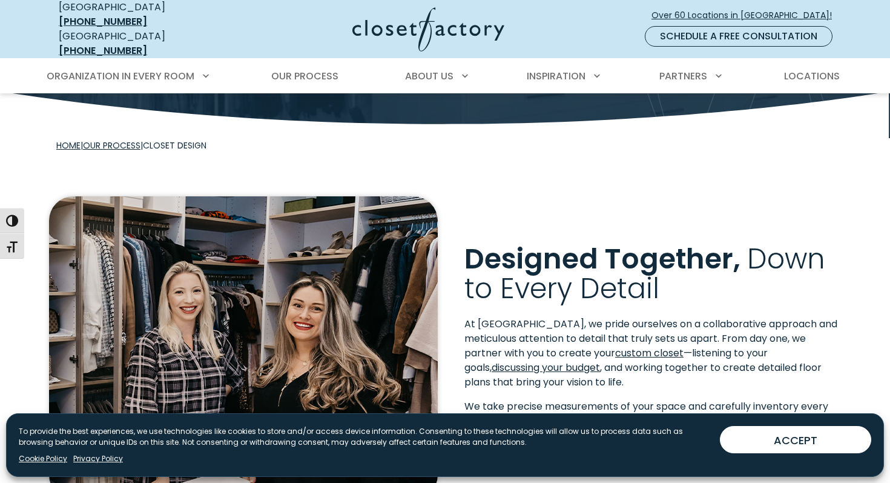
scroll to position [0, 0]
